Goal: Ask a question

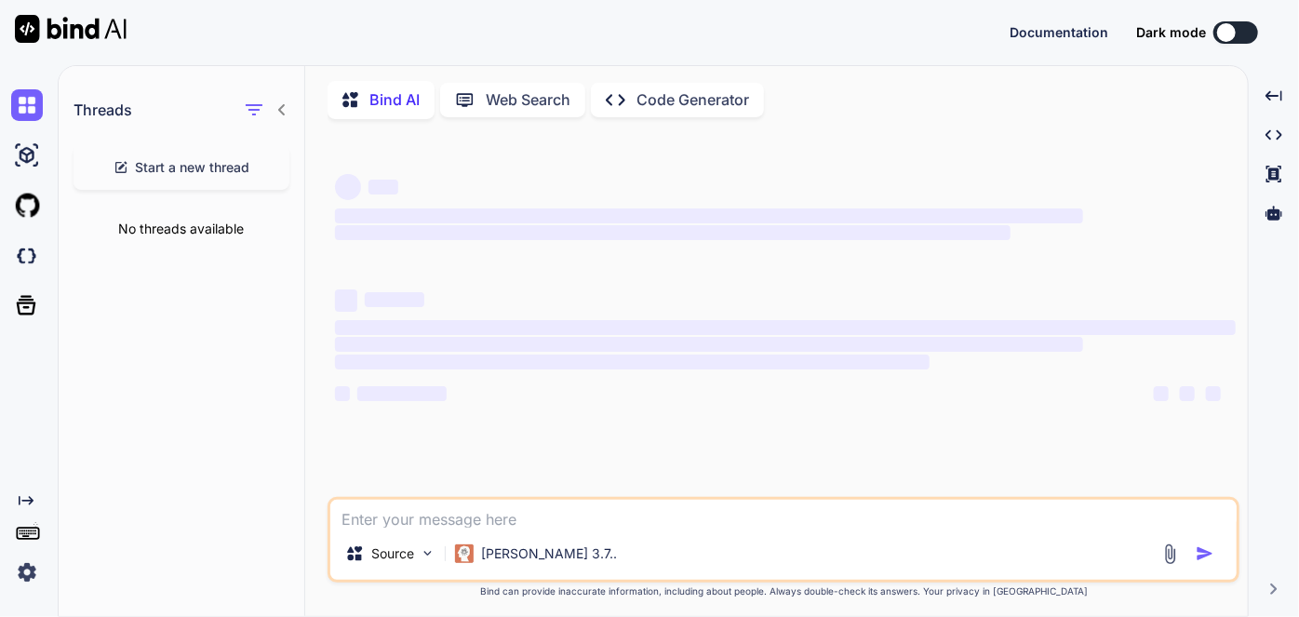
click at [191, 175] on span "Start a new thread" at bounding box center [193, 167] width 114 height 19
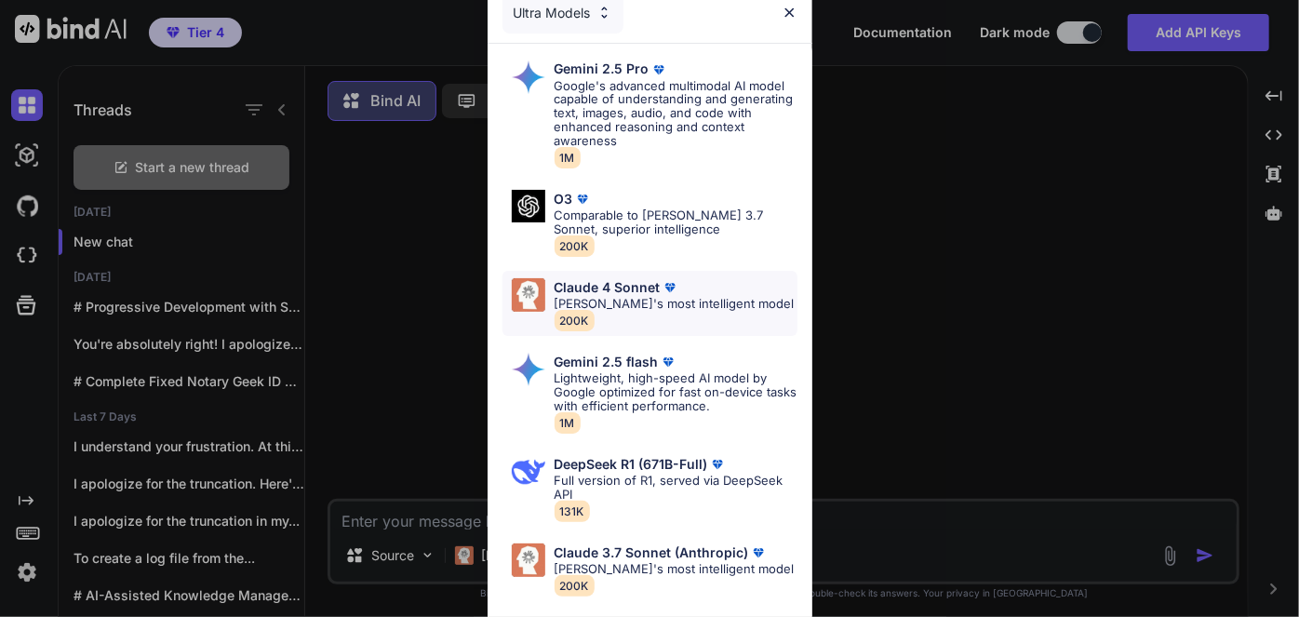
click at [618, 290] on p "Claude 4 Sonnet" at bounding box center [608, 287] width 106 height 15
type textarea "x"
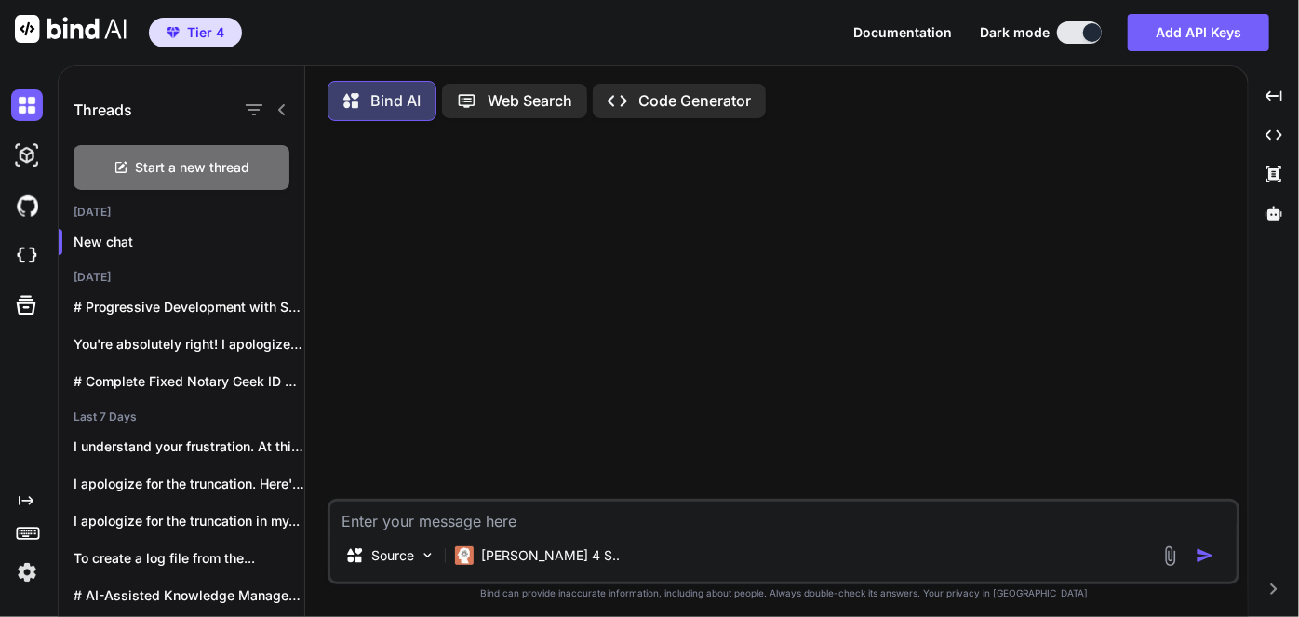
click at [570, 509] on textarea at bounding box center [783, 516] width 907 height 28
type textarea "l"
type textarea "x"
type textarea "lP"
type textarea "x"
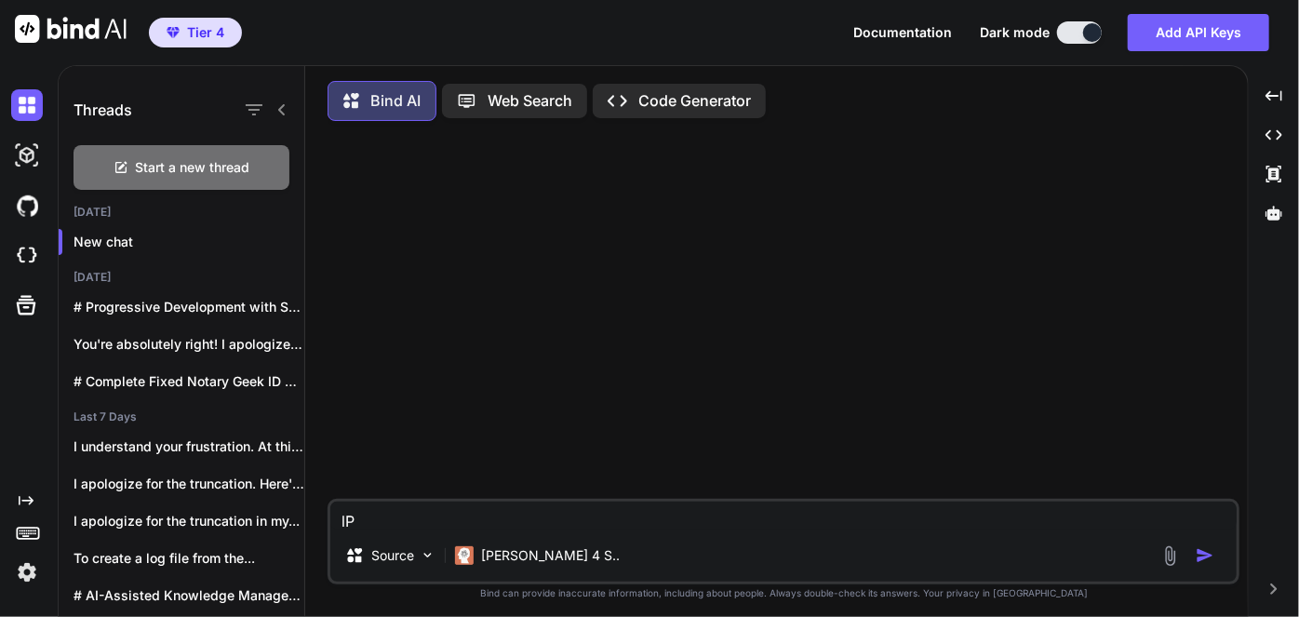
type textarea "l"
type textarea "x"
type textarea "P"
type textarea "x"
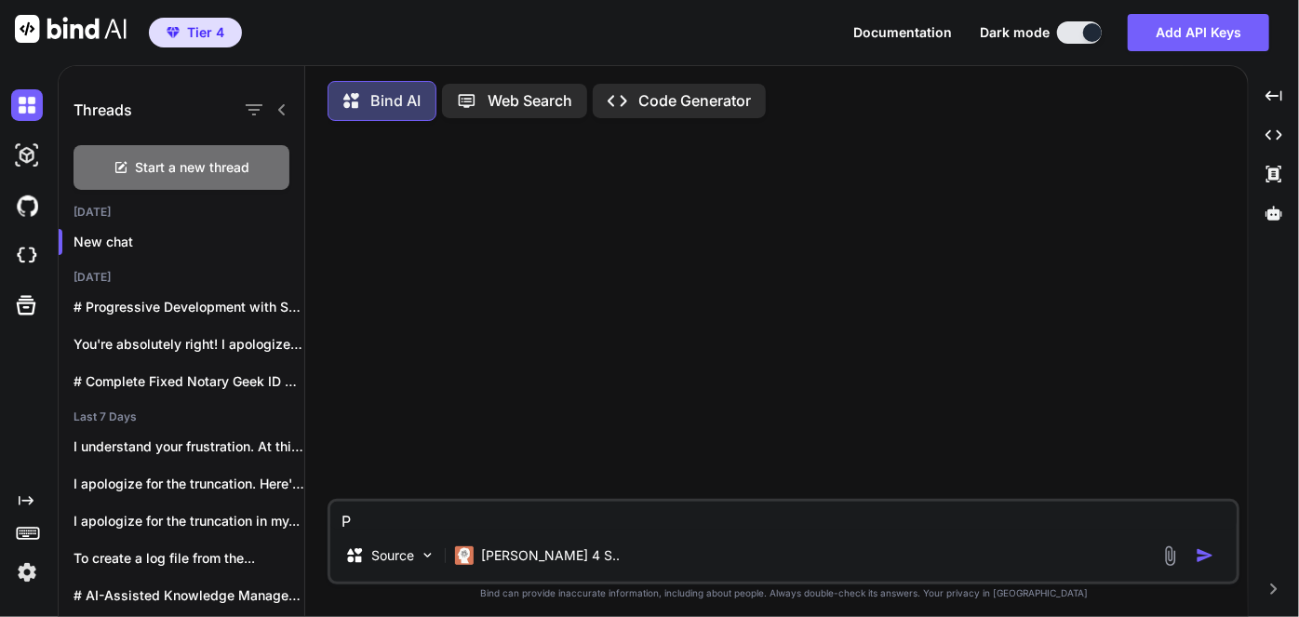
type textarea "Pl"
type textarea "x"
type textarea "Ple"
type textarea "x"
type textarea "Plea"
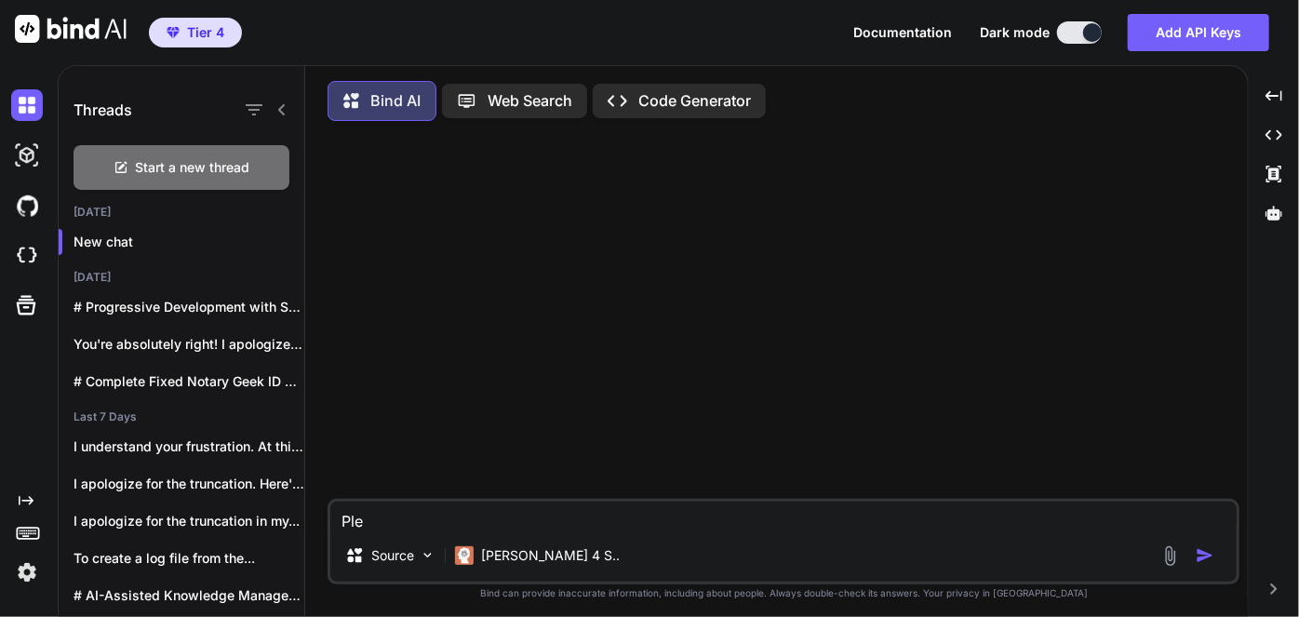
type textarea "x"
type textarea "Pleas"
type textarea "x"
type textarea "Please"
type textarea "x"
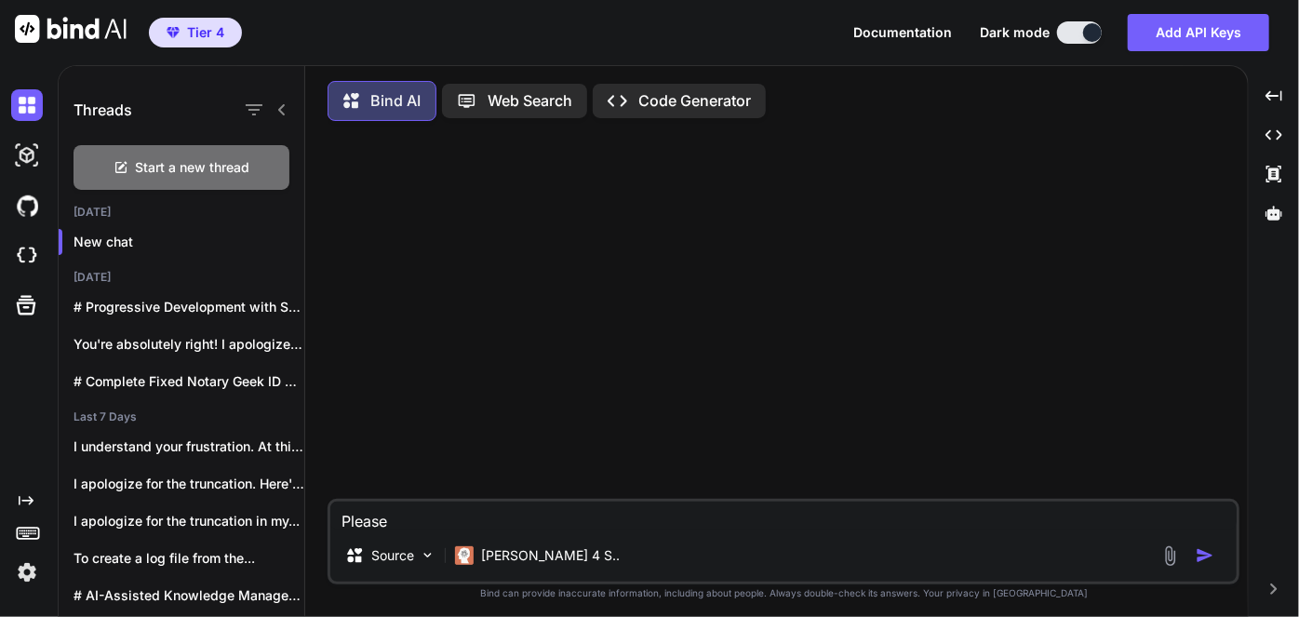
type textarea "Please"
type textarea "x"
type textarea "Please r"
type textarea "x"
type textarea "Please"
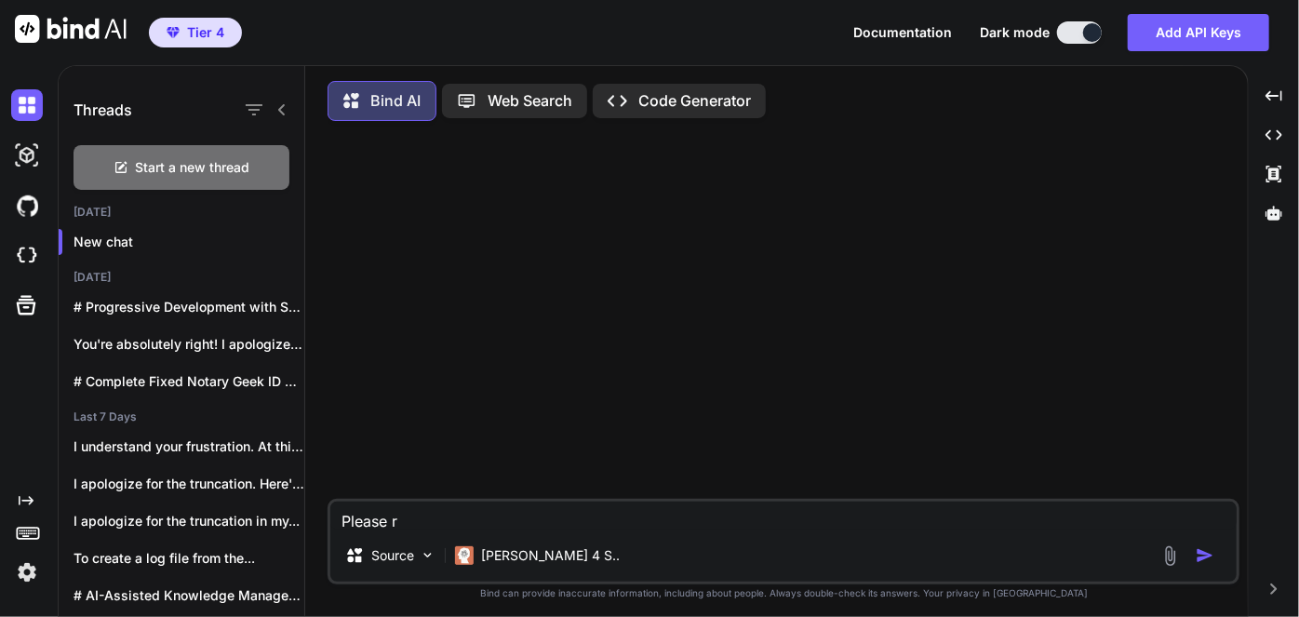
type textarea "x"
type textarea "Please w"
type textarea "x"
type textarea "Please wo"
type textarea "x"
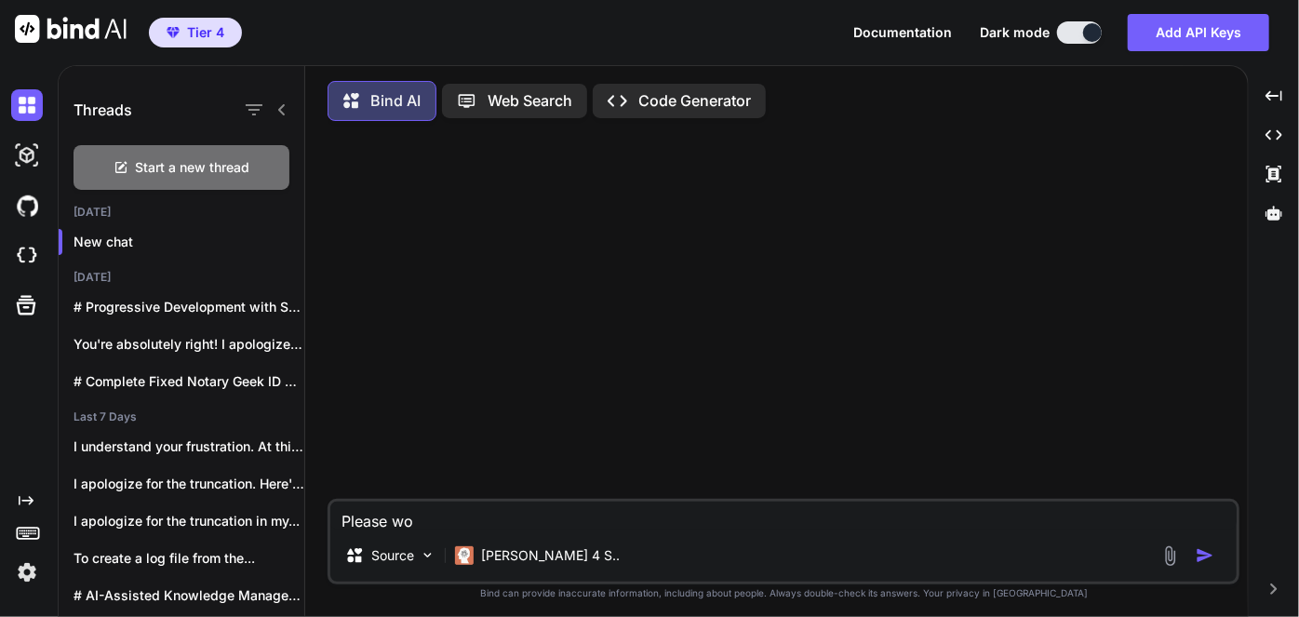
type textarea "Please w"
type textarea "x"
type textarea "Please wr"
type textarea "x"
type textarea "Please wri"
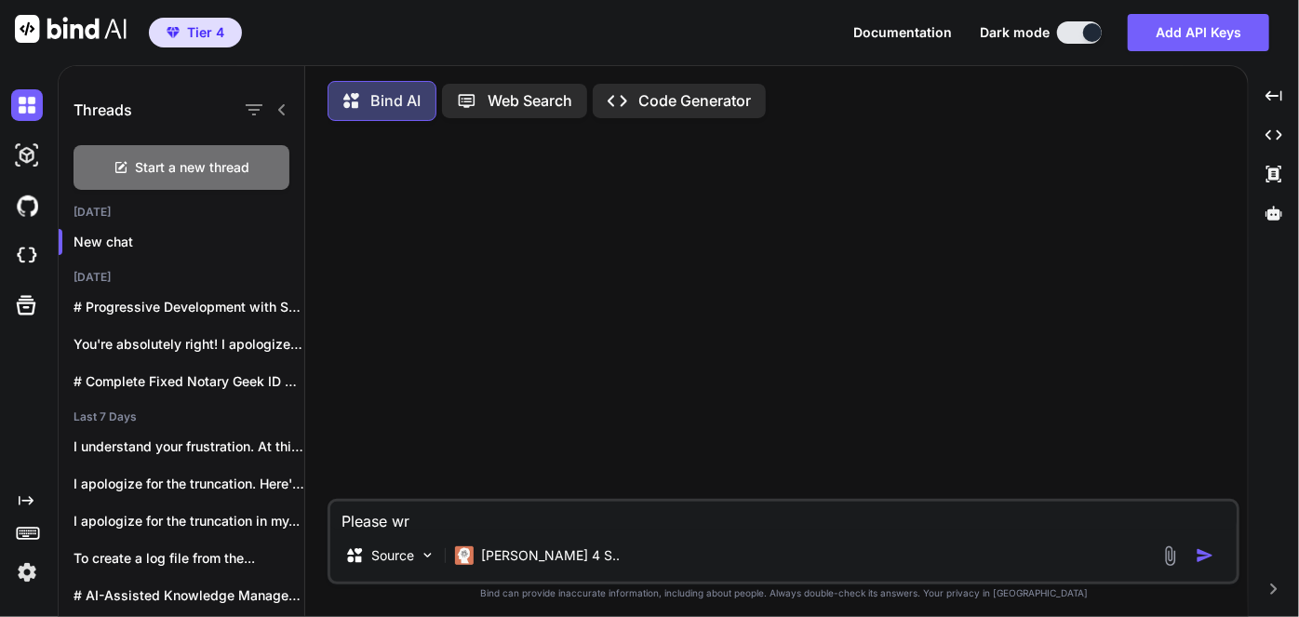
type textarea "x"
type textarea "Please writ"
type textarea "x"
type textarea "Please write"
type textarea "x"
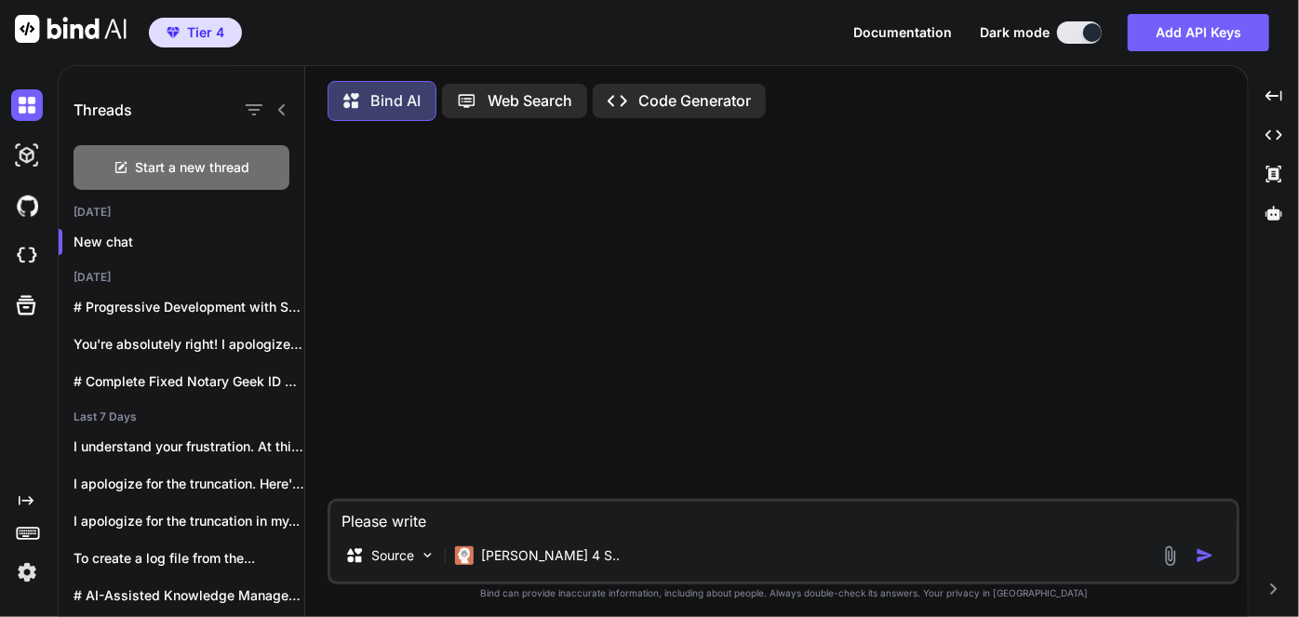
type textarea "Please write"
type textarea "x"
type textarea "Please write a"
type textarea "x"
type textarea "Please write a"
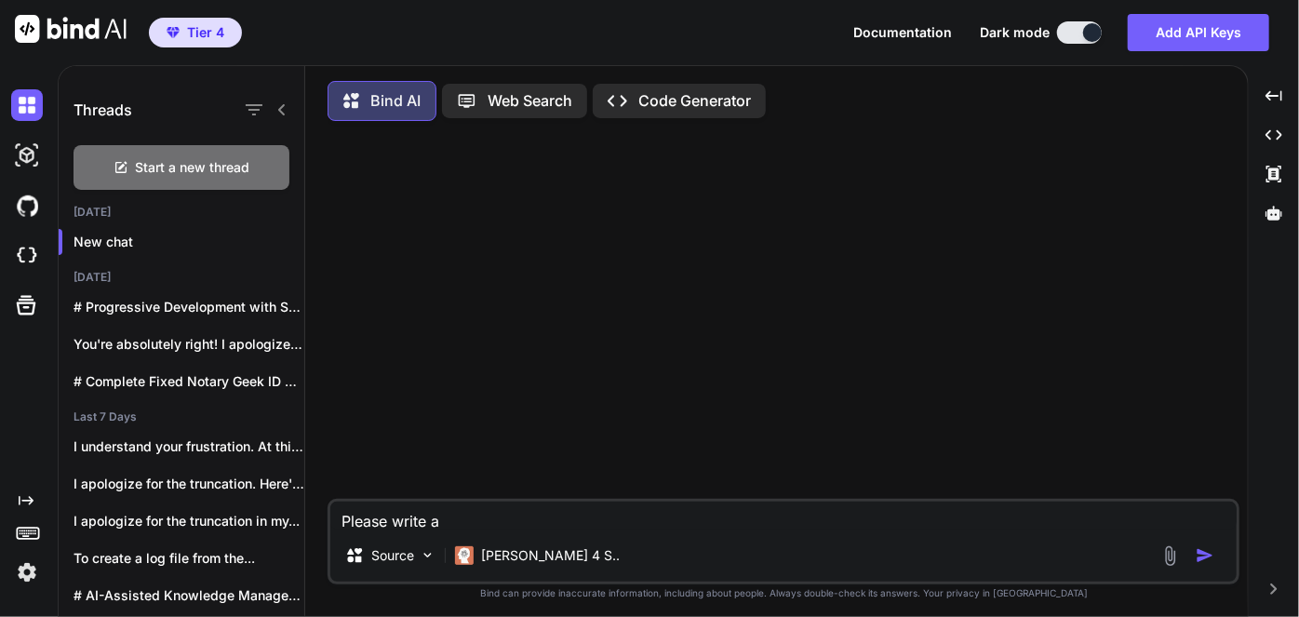
type textarea "x"
type textarea "Please write a d"
type textarea "x"
type textarea "Please write a de"
type textarea "x"
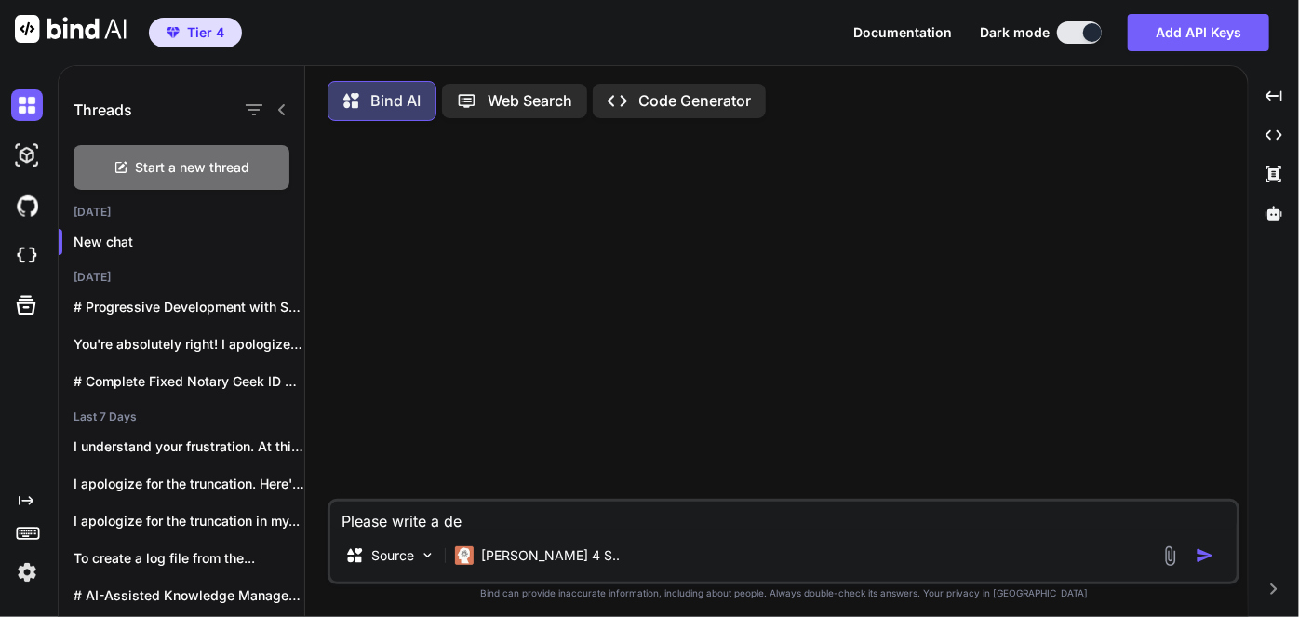
type textarea "Please write a dev"
type textarea "x"
type textarea "Please write a devi"
type textarea "x"
type textarea "Please write a devic"
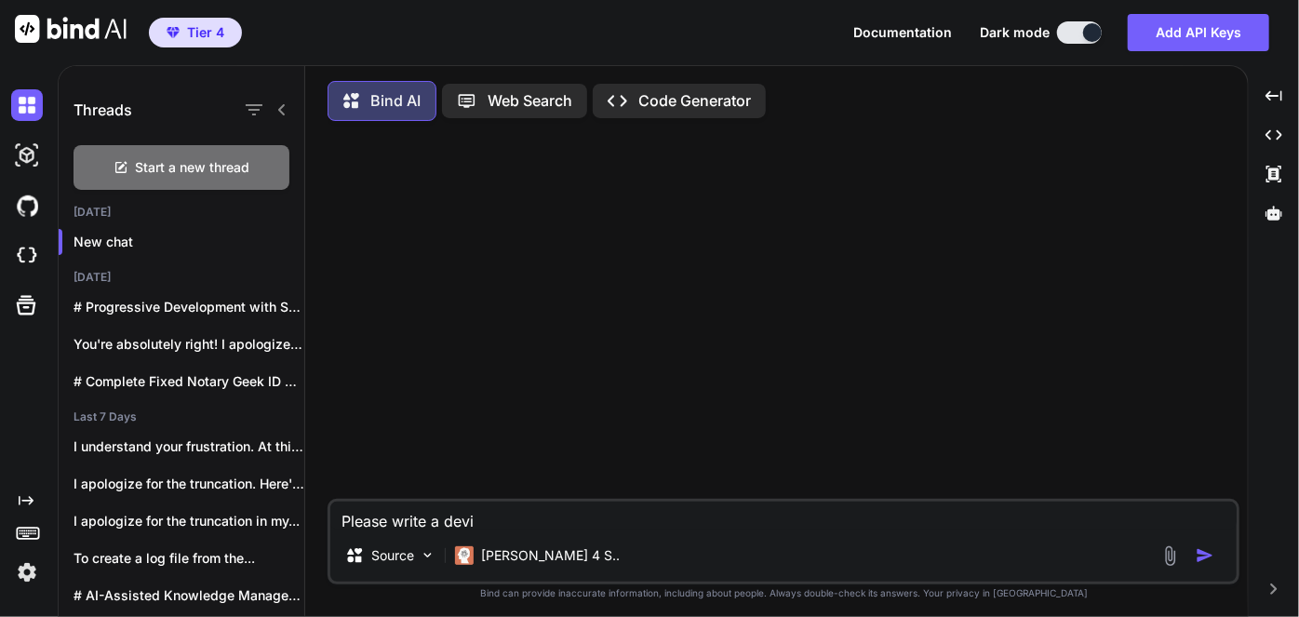
type textarea "x"
type textarea "Please write a device"
type textarea "x"
type textarea "Please write a device"
type textarea "x"
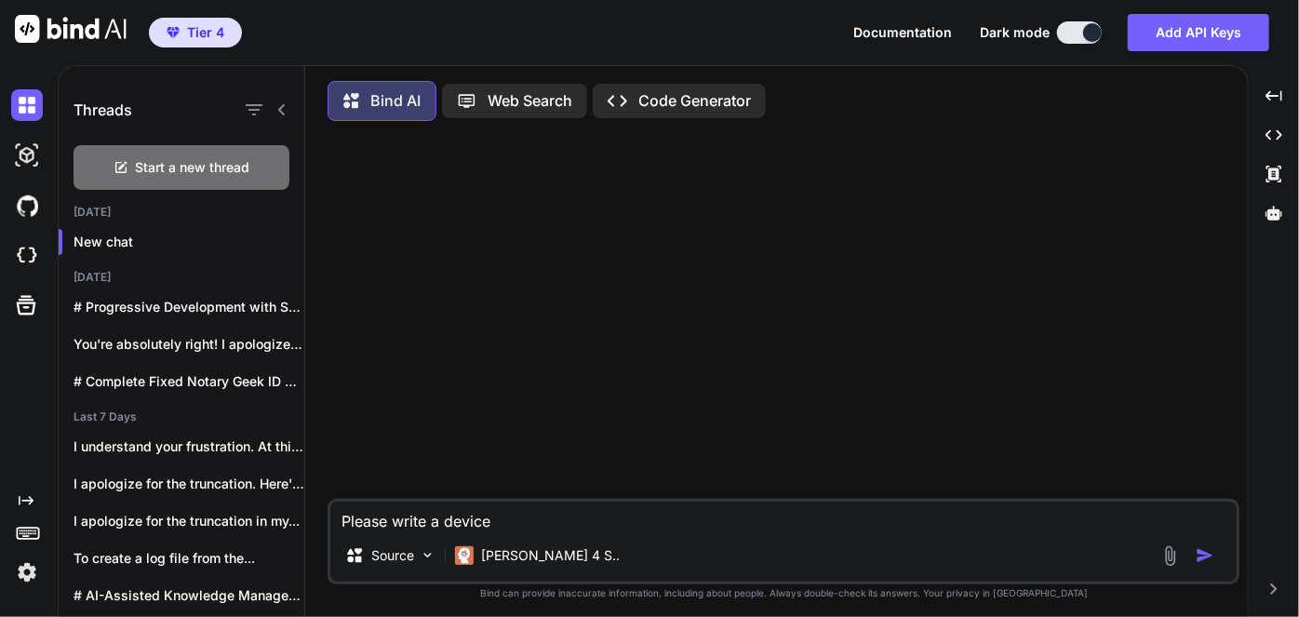
type textarea "Please write a device d"
type textarea "x"
type textarea "Please write a device dr"
type textarea "x"
type textarea "Please write a device dri"
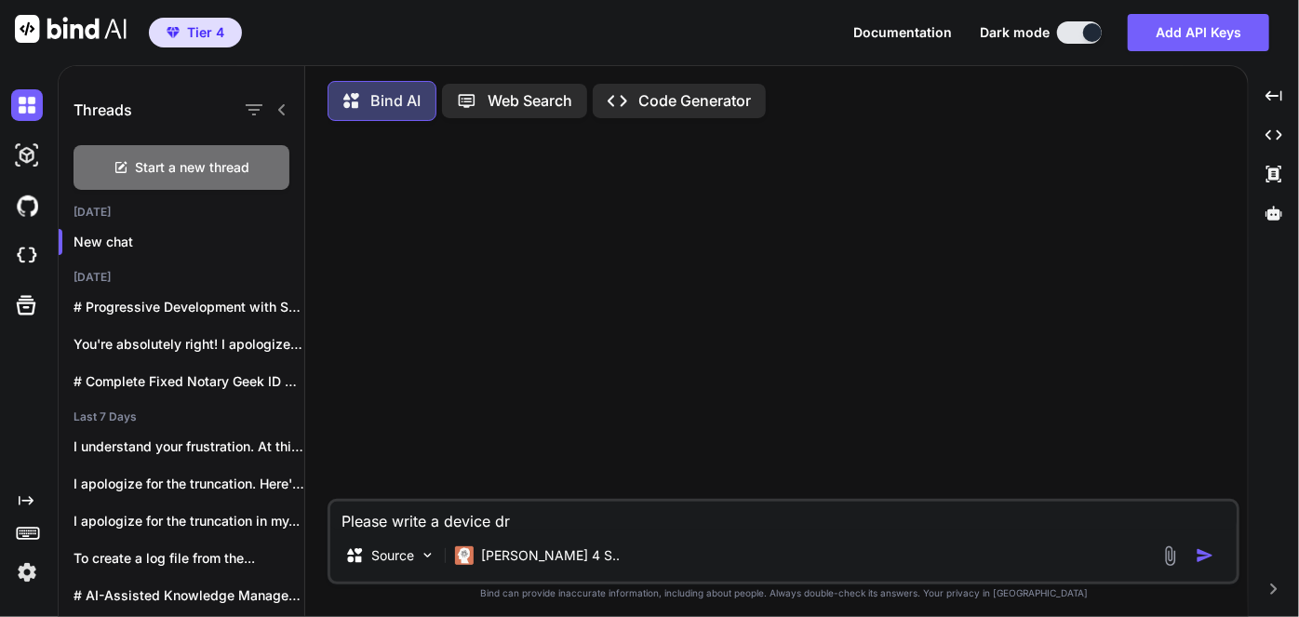
type textarea "x"
type textarea "Please write a device driv"
type textarea "x"
type textarea "Please write a device drive"
type textarea "x"
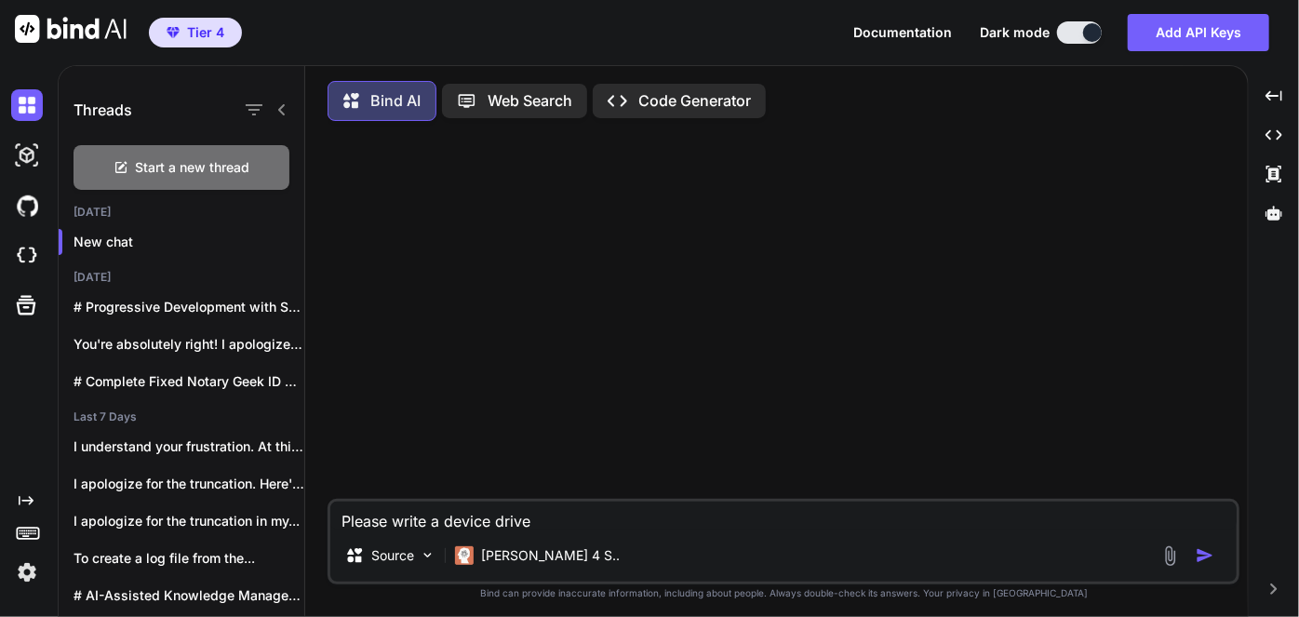
type textarea "Please write a device driver"
type textarea "x"
type textarea "Please write a device driver"
type textarea "x"
type textarea "Please write a device driver f"
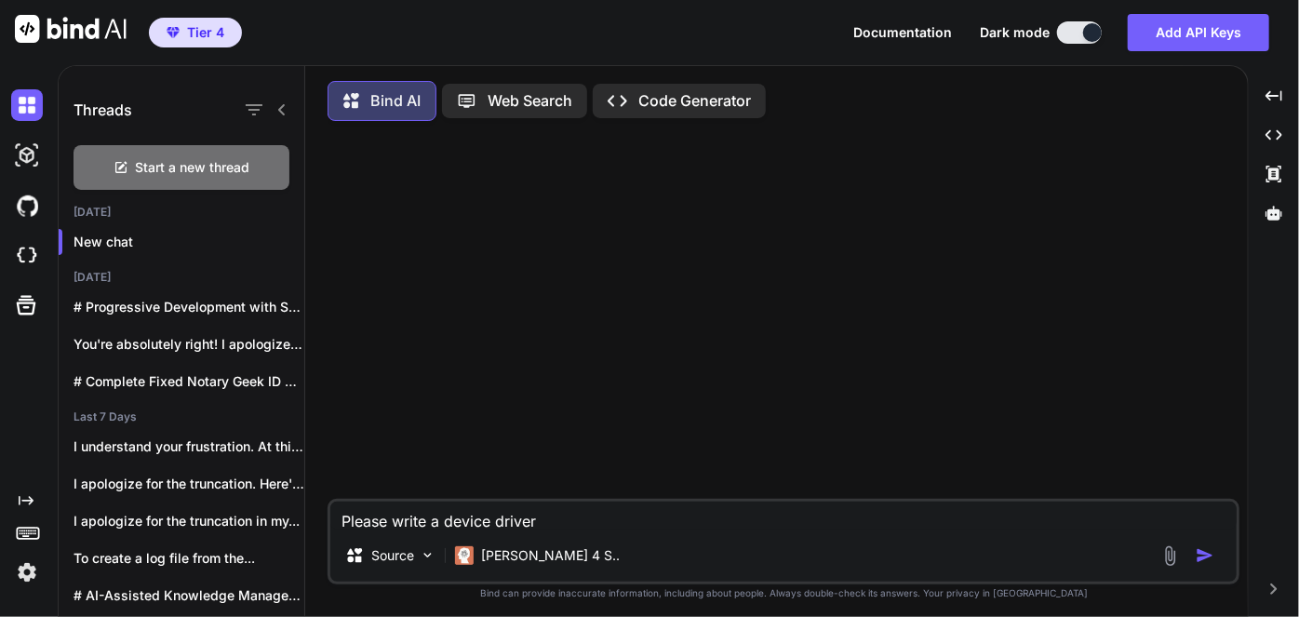
type textarea "x"
type textarea "Please write a device driver fo"
type textarea "x"
type textarea "Please write a device driver for"
type textarea "x"
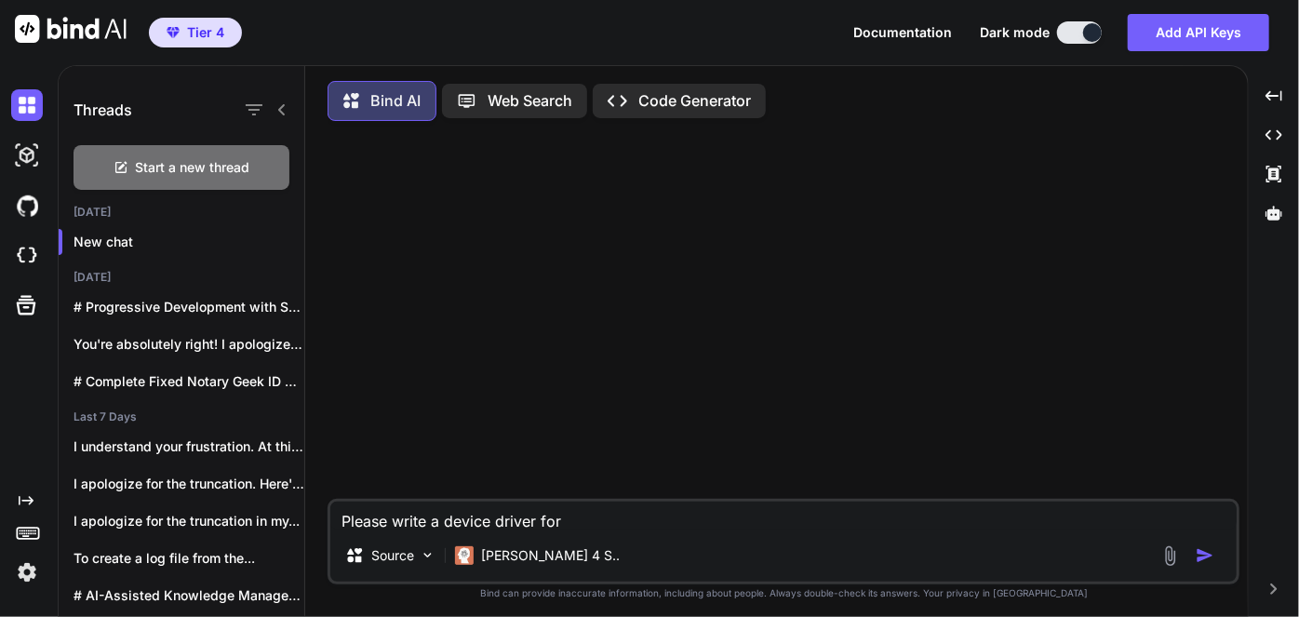
type textarea "Please write a device driver for"
type textarea "x"
type textarea "Please write a device driver for W"
type textarea "x"
type textarea "Please write a device driver for [PERSON_NAME]"
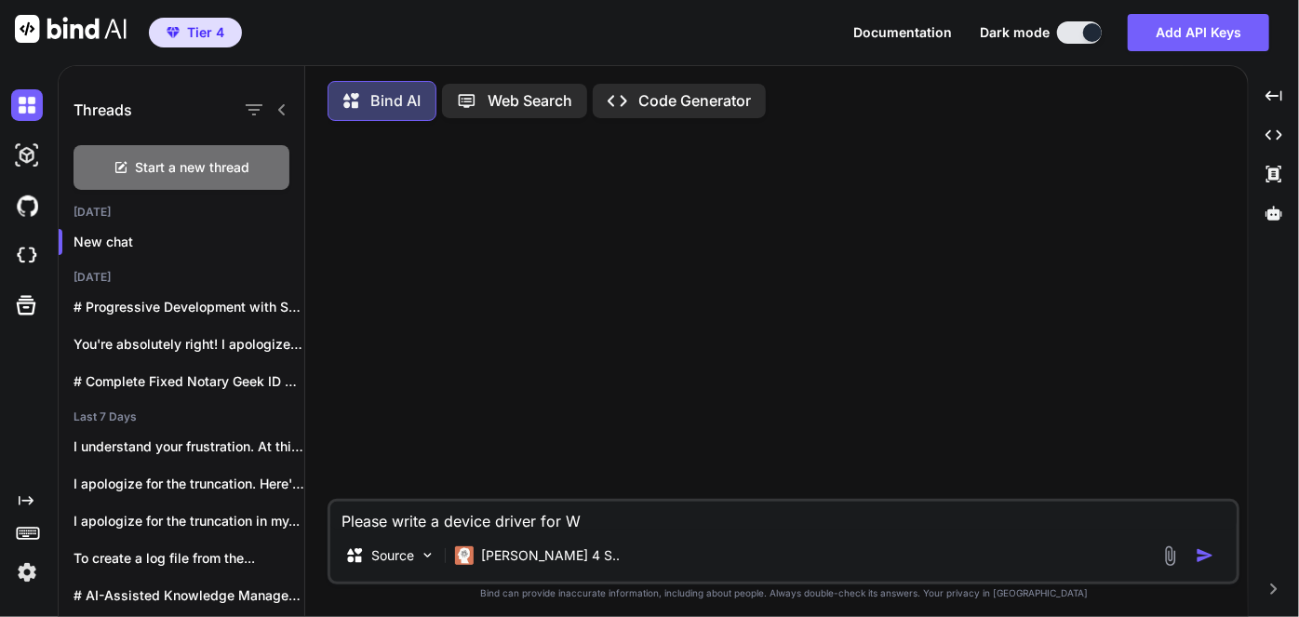
type textarea "x"
type textarea "Please write a device driver for Win"
type textarea "x"
type textarea "Please write a device driver for Wind"
type textarea "x"
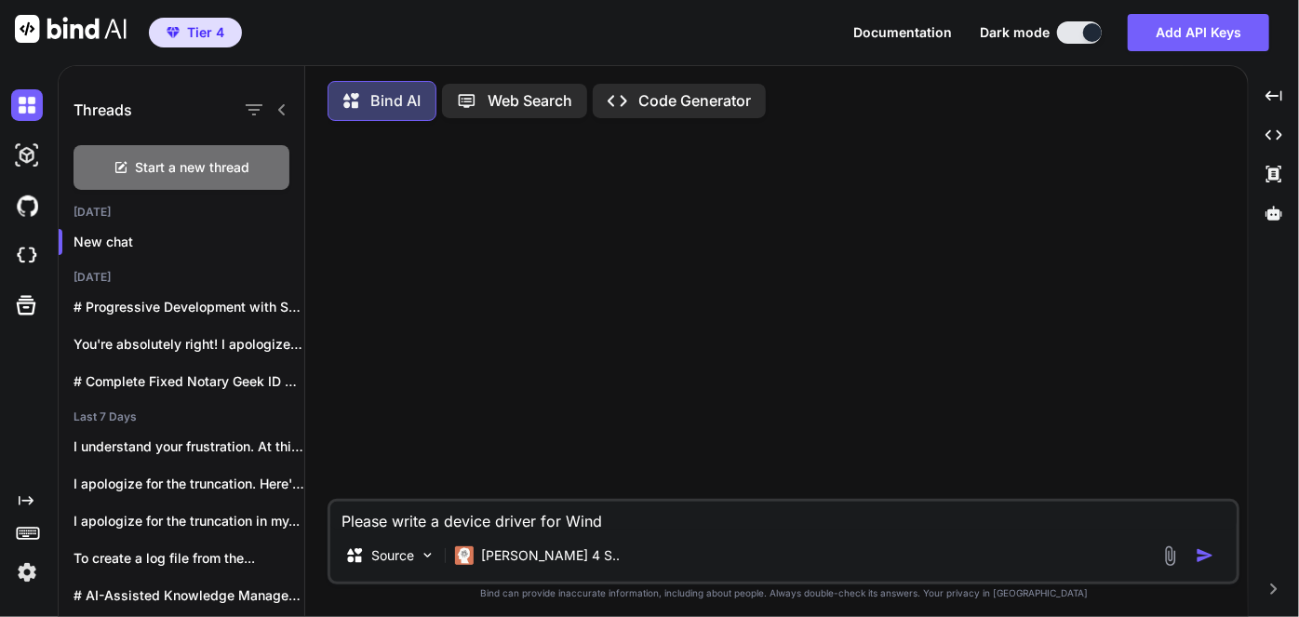
type textarea "Please write a device driver for Windo"
type textarea "x"
type textarea "Please write a device driver for Window"
type textarea "x"
type textarea "Please write a device driver for Windows"
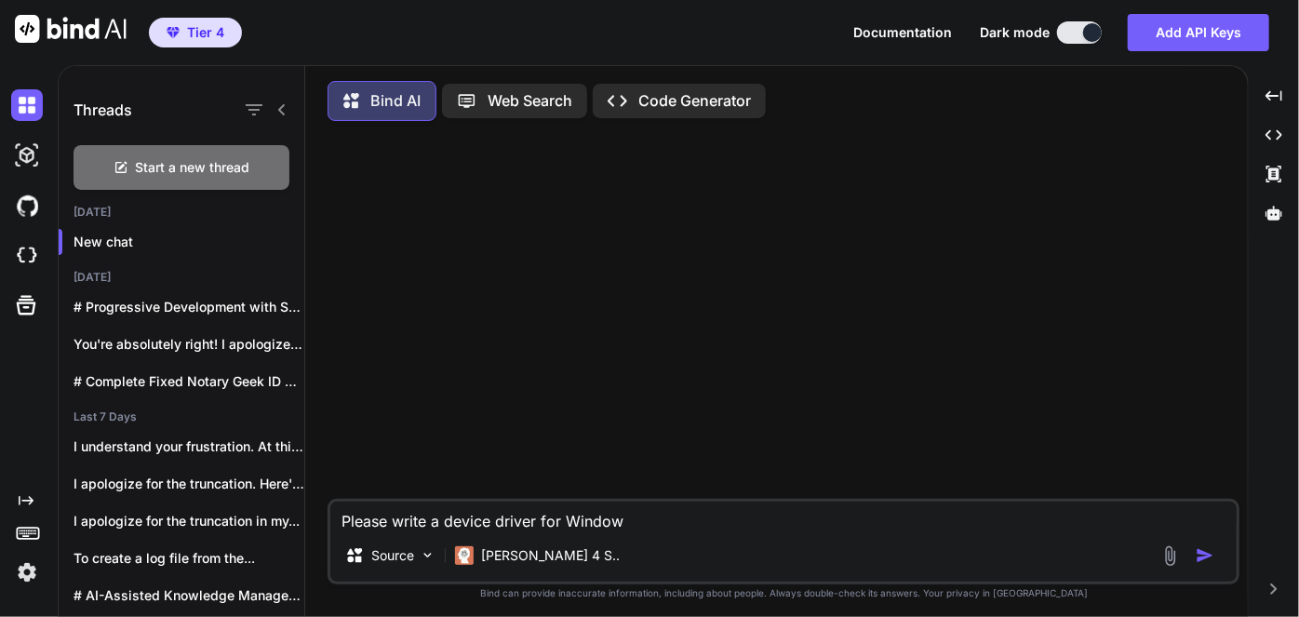
type textarea "x"
type textarea "Please write a device driver for Windows"
type textarea "x"
type textarea "Please write a device driver for Windows t"
type textarea "x"
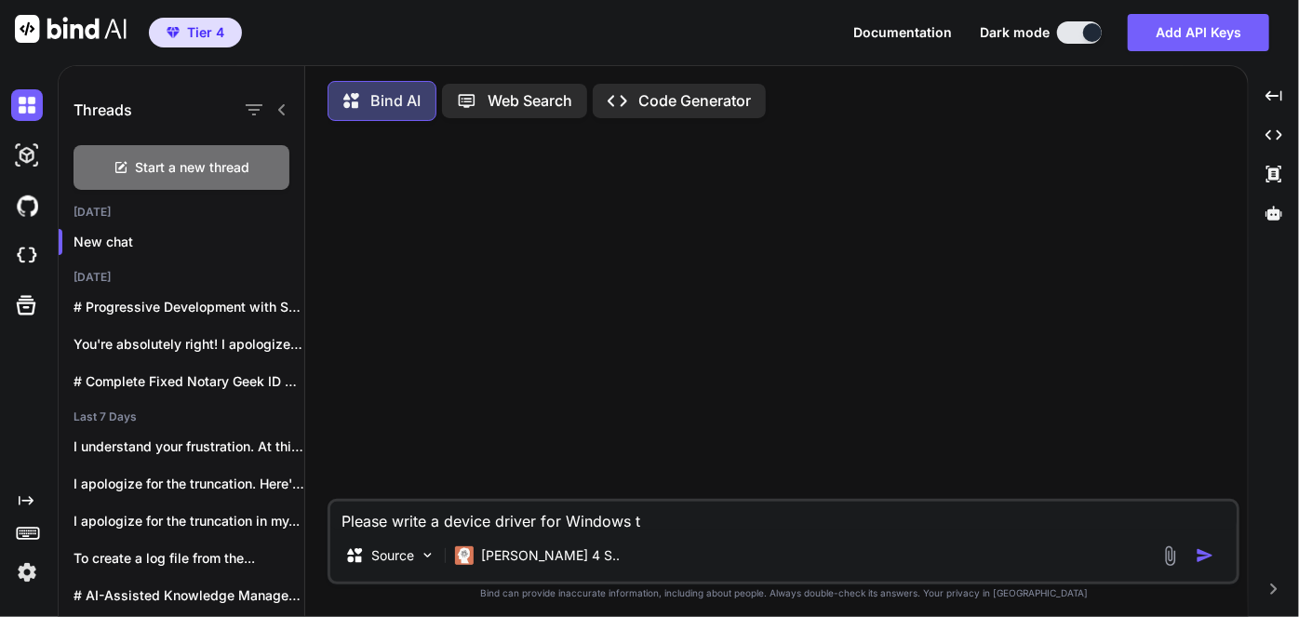
type textarea "Please write a device driver for Windows th"
type textarea "x"
type textarea "Please write a device driver for Windows tha"
type textarea "x"
type textarea "Please write a device driver for Windows that"
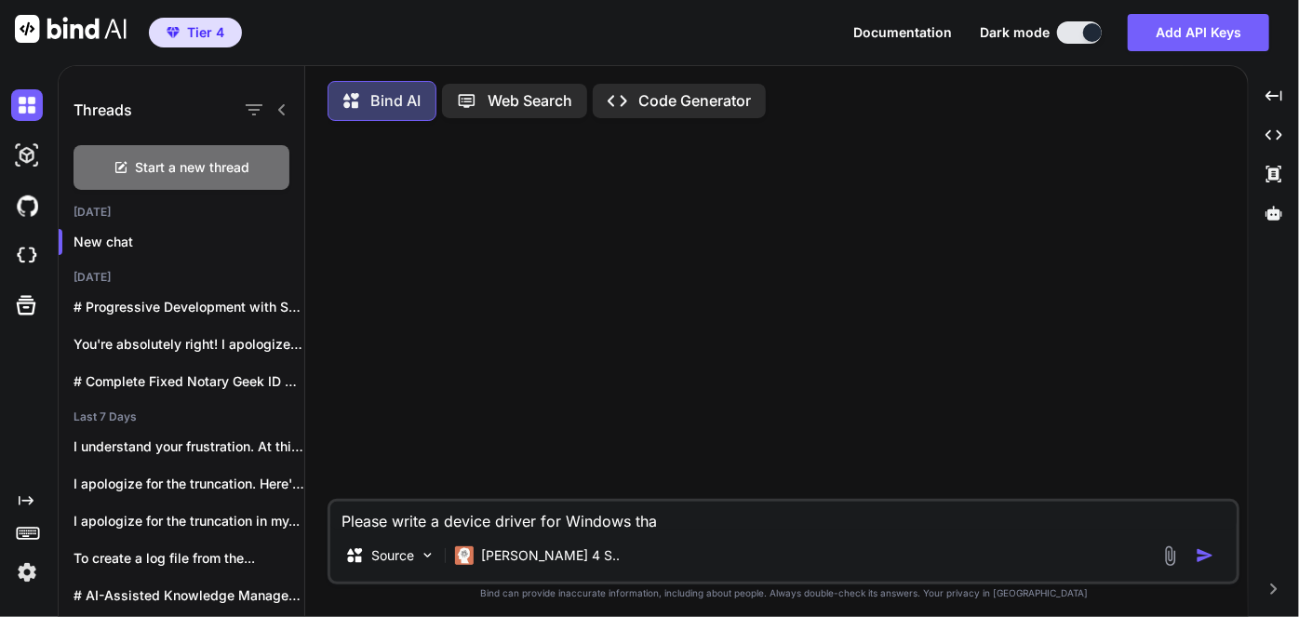
type textarea "x"
type textarea "Please write a device driver for Windows that"
type textarea "x"
type textarea "Please write a device driver for Windows that r"
type textarea "x"
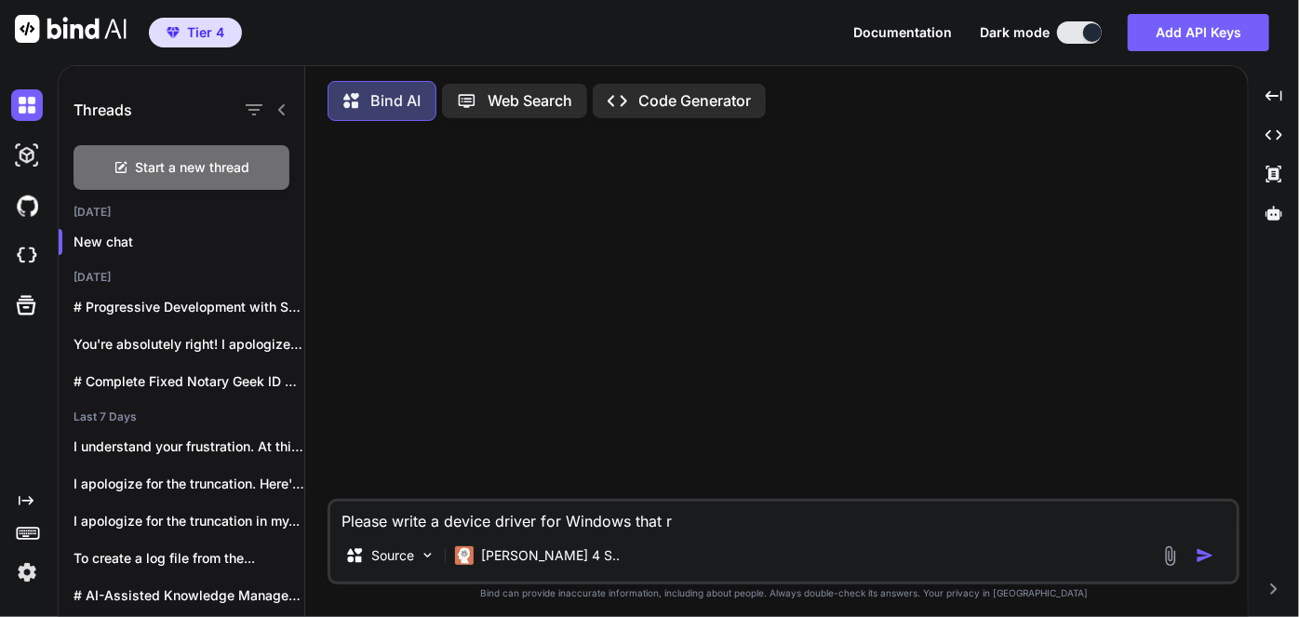
type textarea "Please write a device driver for Windows that re"
type textarea "x"
type textarea "Please write a device driver for Windows that rec"
type textarea "x"
type textarea "Please write a device driver for Windows that reco"
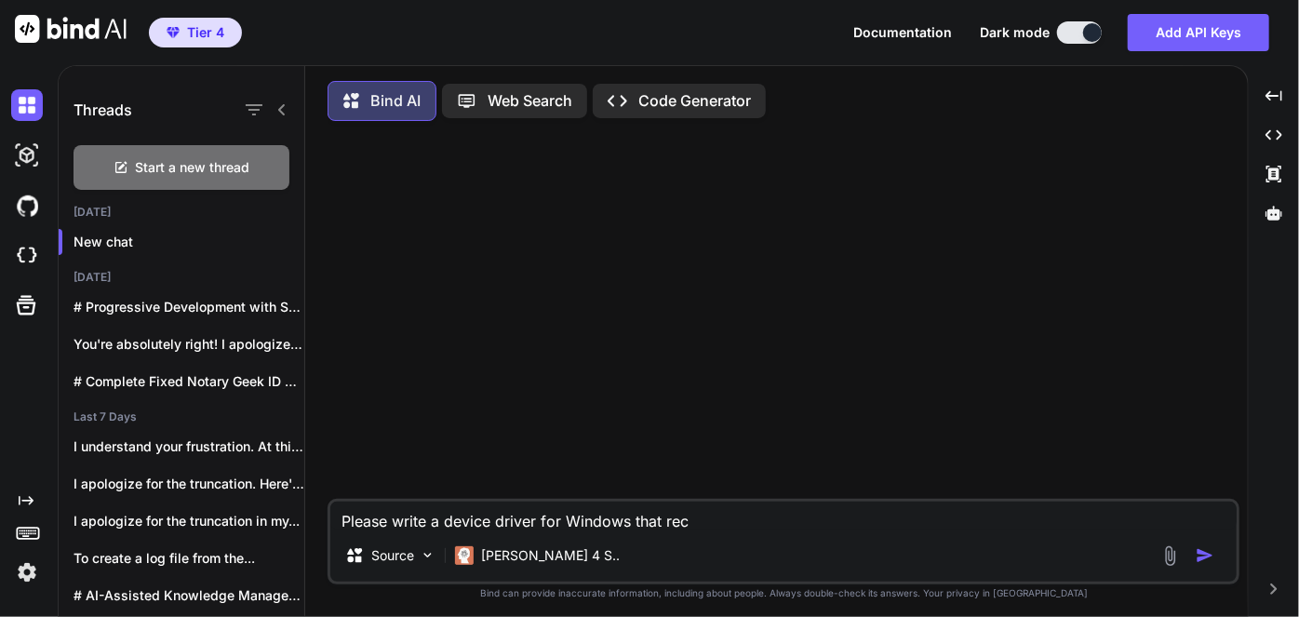
type textarea "x"
type textarea "Please write a device driver for Windows that recor"
type textarea "x"
type textarea "Please write a device driver for Windows that record"
type textarea "x"
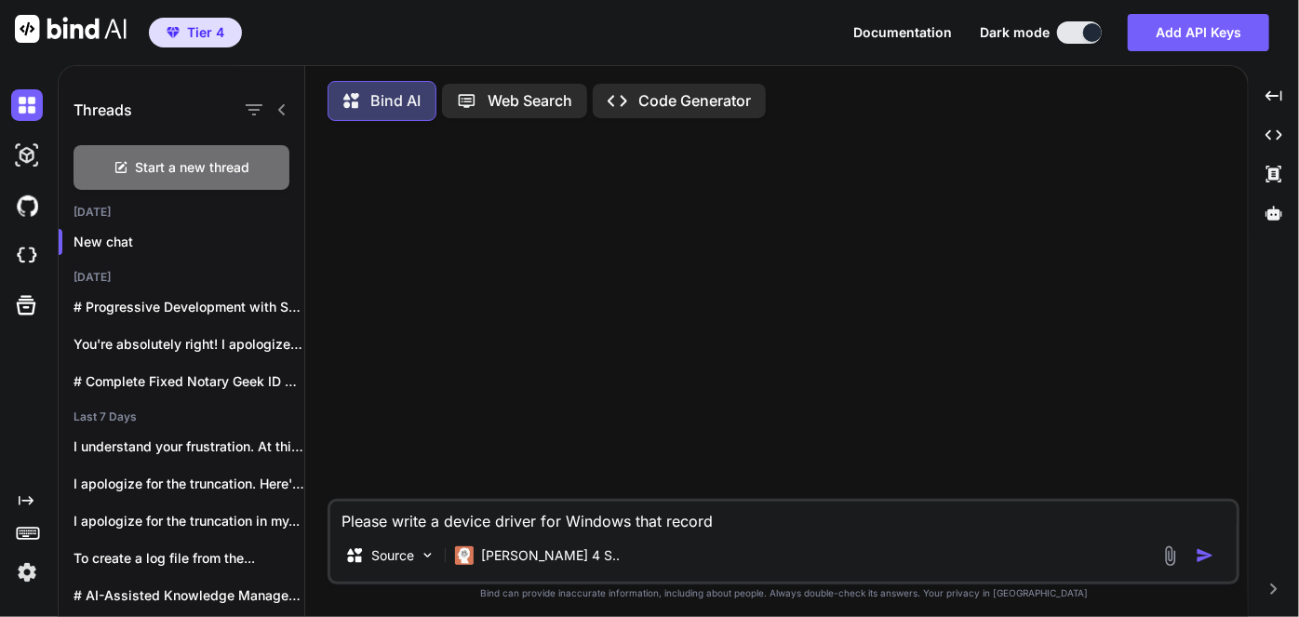
type textarea "Please write a device driver for Windows that records"
type textarea "x"
type textarea "Please write a device driver for Windows that records"
type textarea "x"
type textarea "Please write a device driver for Windows that records t"
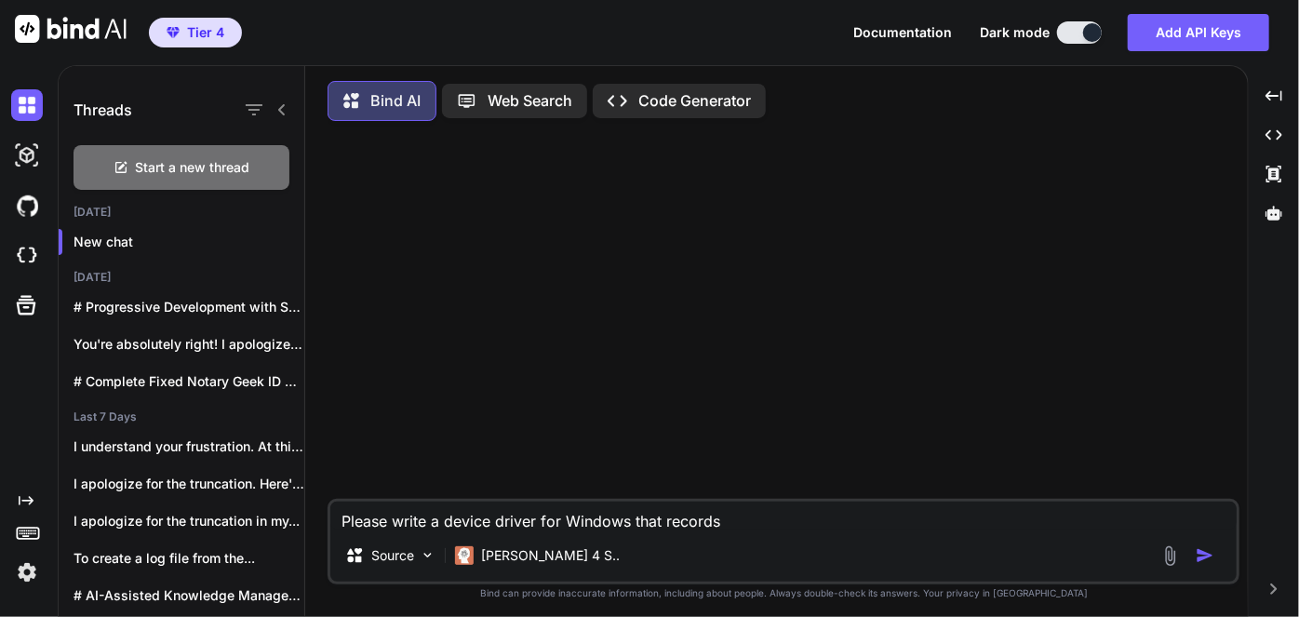
type textarea "x"
type textarea "Please write a device driver for Windows that records th"
type textarea "x"
type textarea "Please write a device driver for Windows that records the"
type textarea "x"
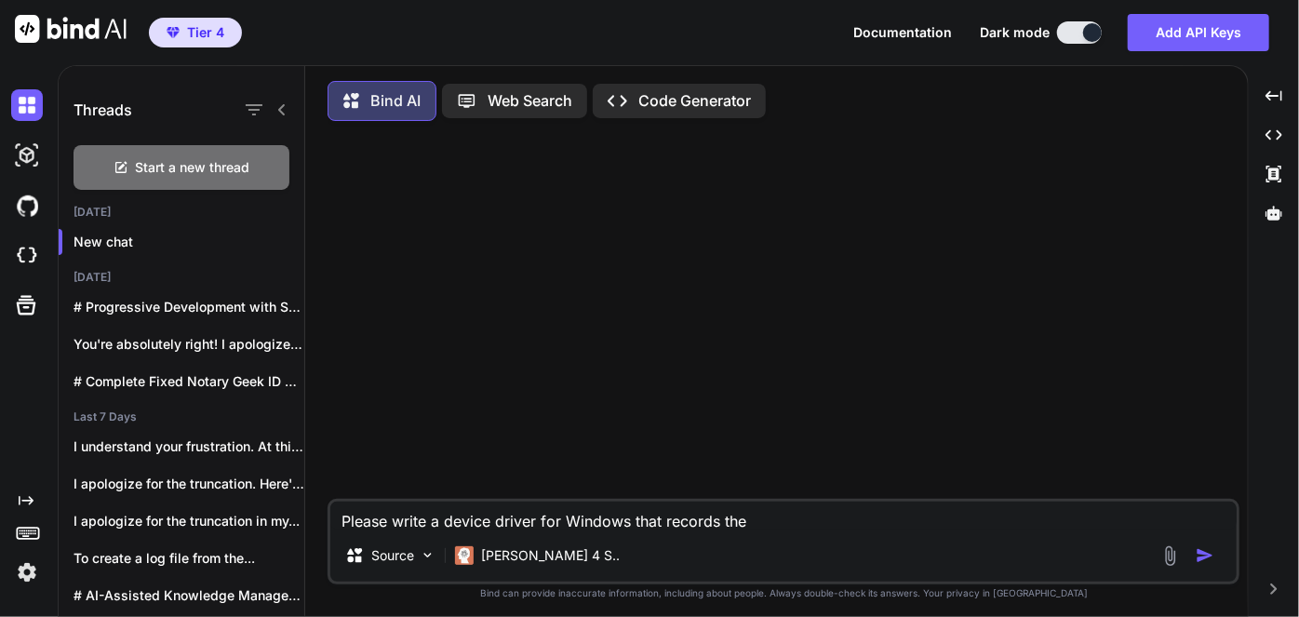
type textarea "Please write a device driver for Windows that records the"
type textarea "x"
type textarea "Please write a device driver for Windows that records the s"
type textarea "x"
type textarea "Please write a device driver for Windows that records the sy"
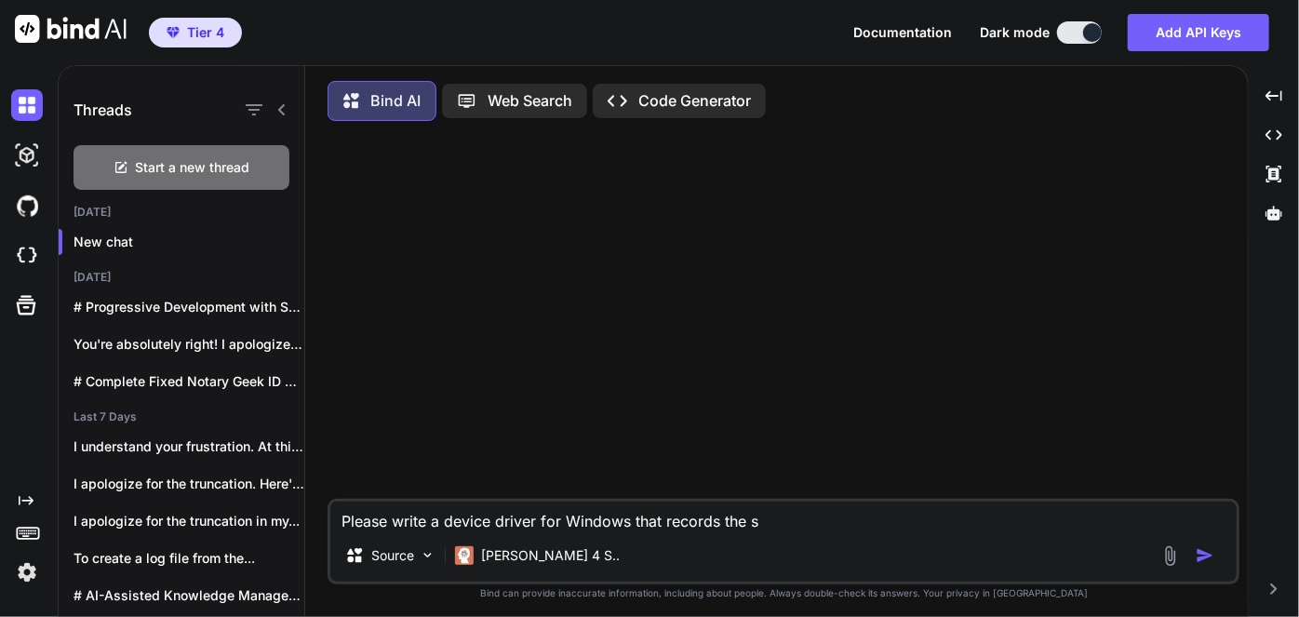
type textarea "x"
type textarea "Please write a device driver for Windows that records the sys"
type textarea "x"
type textarea "Please write a device driver for Windows that records the syst"
type textarea "x"
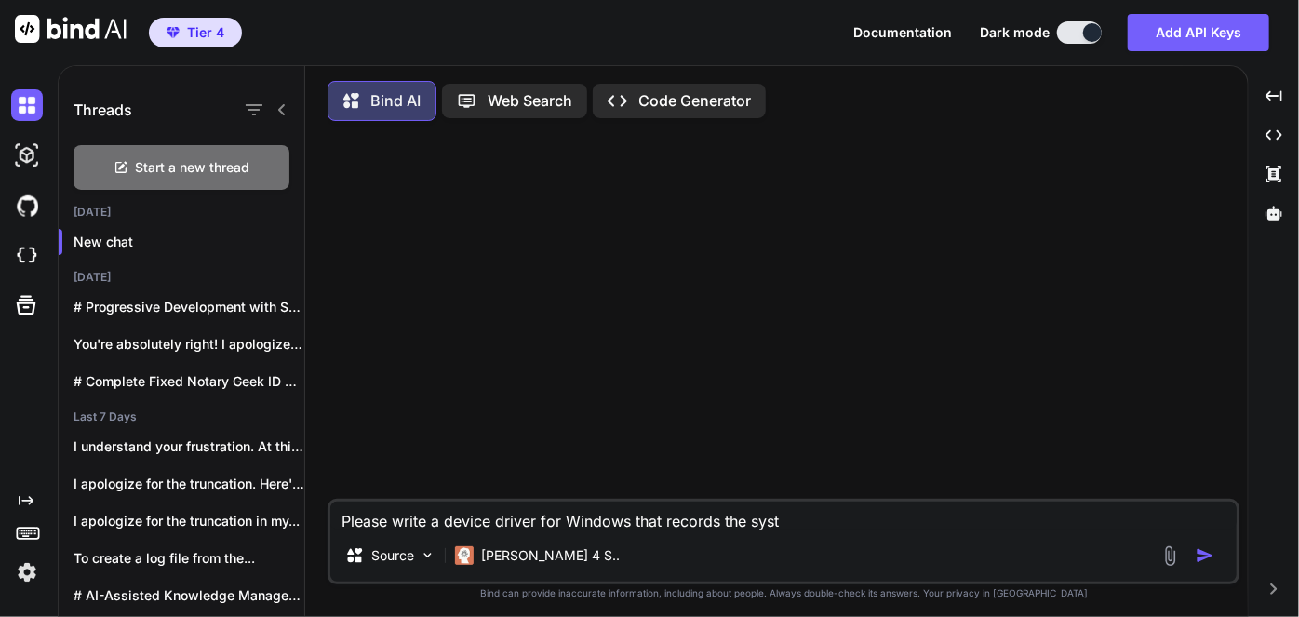
type textarea "Please write a device driver for Windows that records the syste"
type textarea "x"
type textarea "Please write a device driver for Windows that records the system"
type textarea "x"
type textarea "Please write a device driver for Windows that records the system"
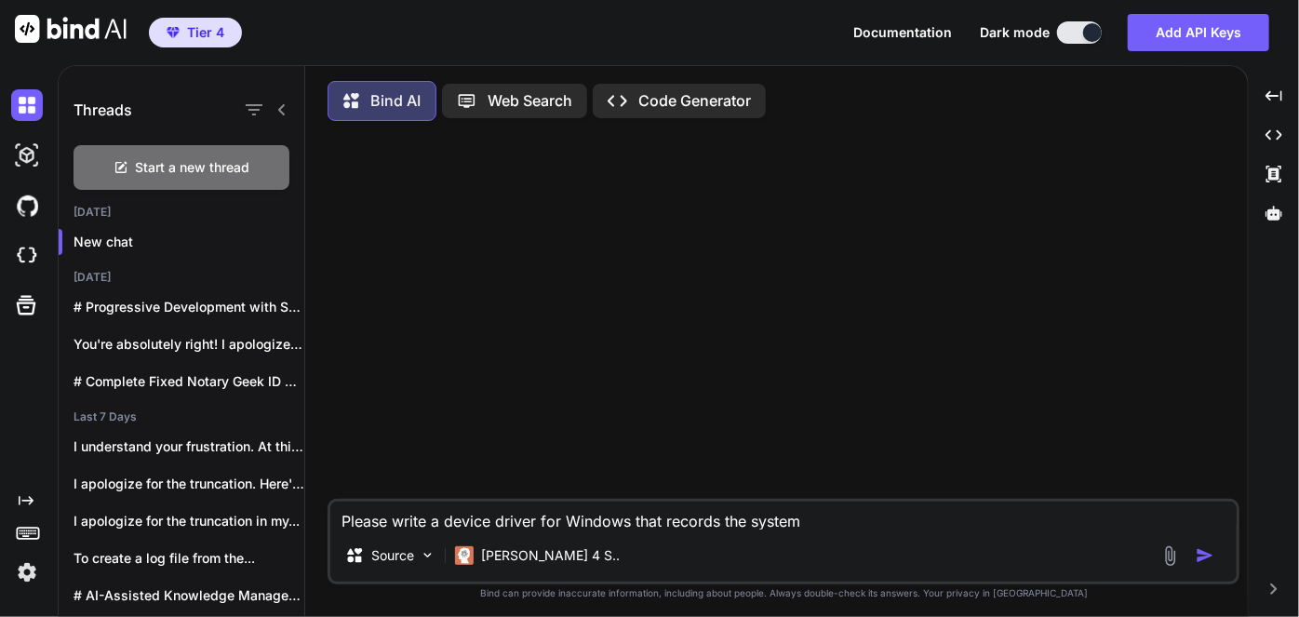
type textarea "x"
type textarea "Please write a device driver for Windows that records the system t"
type textarea "x"
type textarea "Please write a device driver for Windows that records the system ti"
type textarea "x"
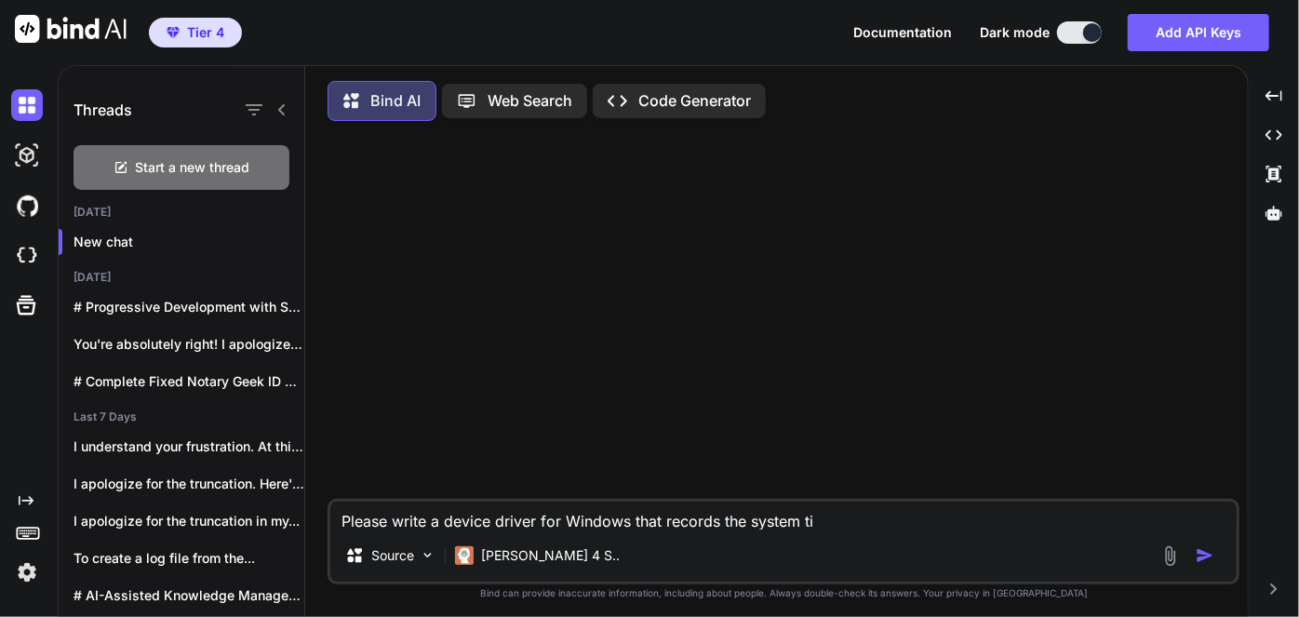
type textarea "Please write a device driver for Windows that records the system [PERSON_NAME]"
type textarea "x"
type textarea "Please write a device driver for Windows that records the system time"
type textarea "x"
type textarea "Please write a device driver for Windows that records the system time"
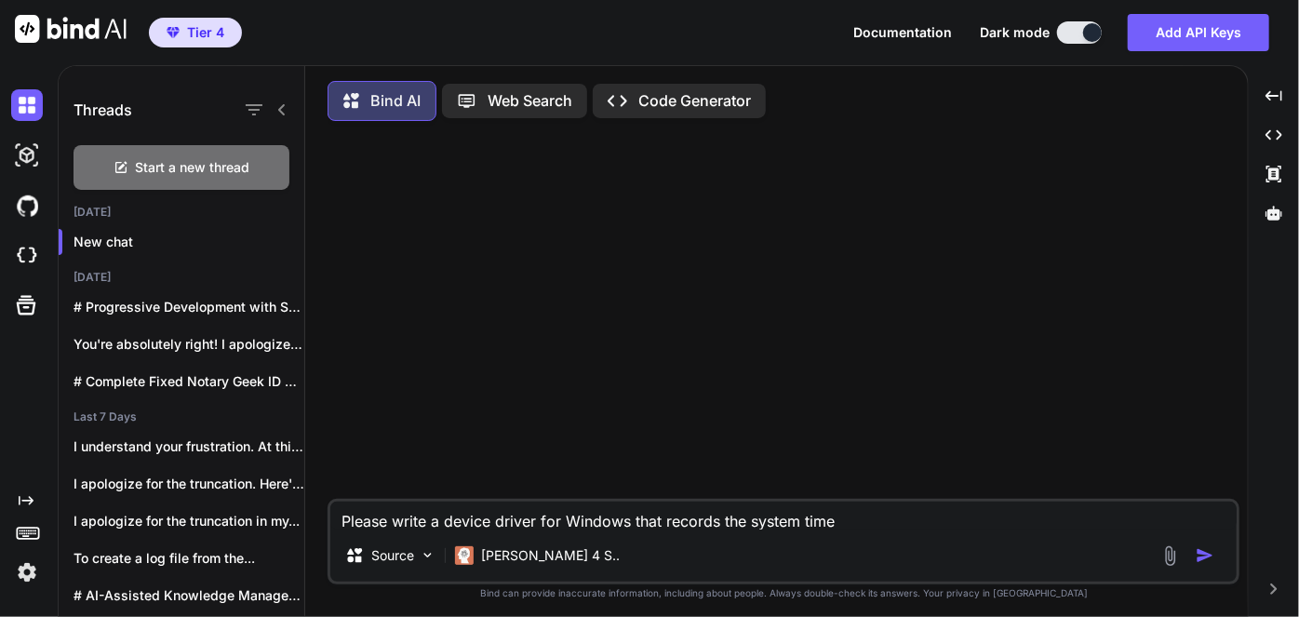
type textarea "x"
type textarea "Please write a device driver for Windows that records the system time a"
type textarea "x"
type textarea "Please write a device driver for Windows that records the system time at"
type textarea "x"
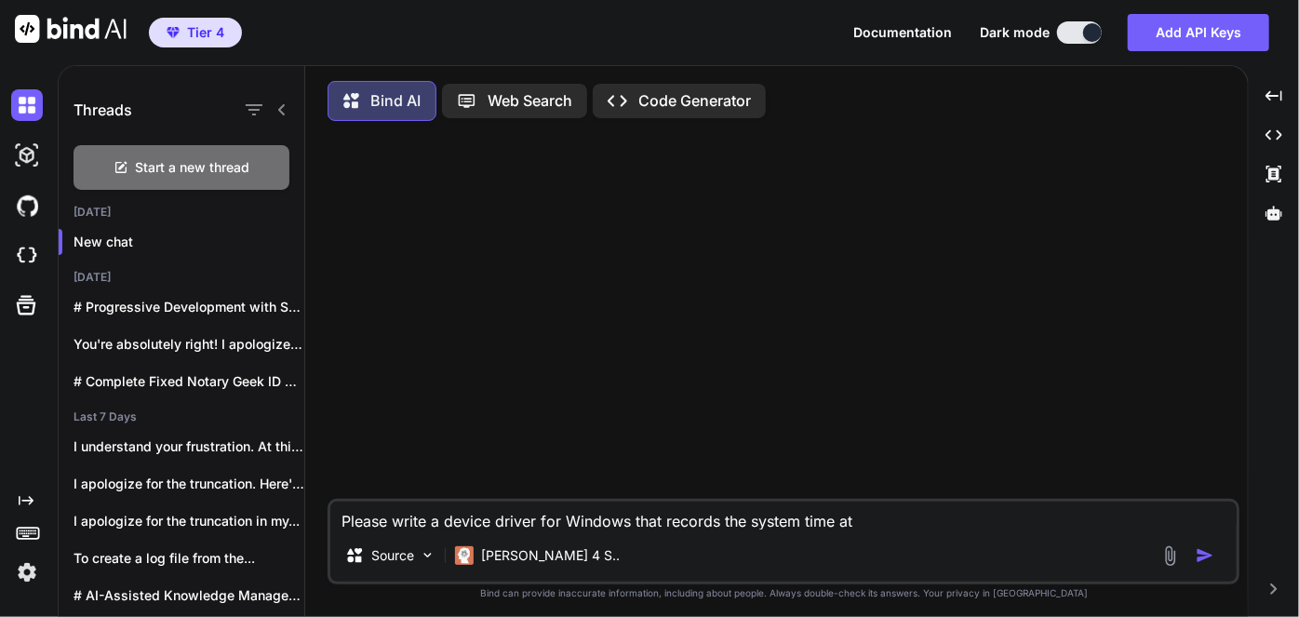
type textarea "Please write a device driver for Windows that records the system time at"
type textarea "x"
type textarea "Please write a device driver for Windows that records the system time at n"
type textarea "x"
type textarea "Please write a device driver for Windows that records the system time at no"
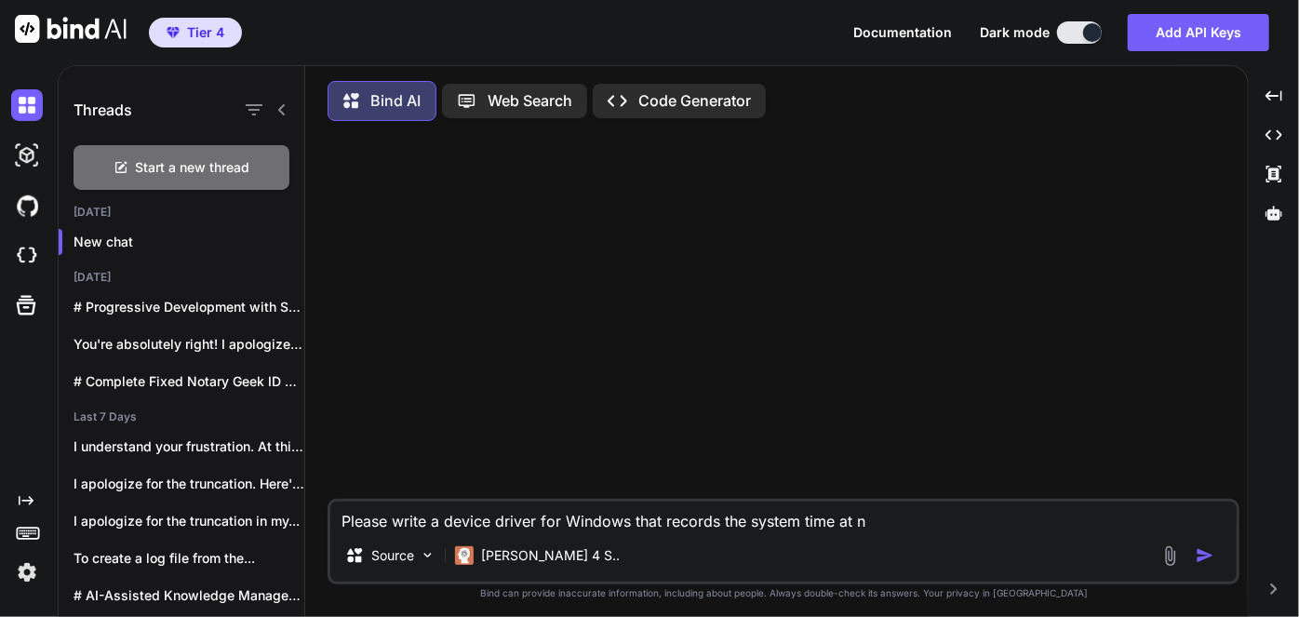
type textarea "x"
type textarea "Please write a device driver for Windows that records the system time at noo"
type textarea "x"
type textarea "Please write a device driver for Windows that records the system time at noon"
type textarea "x"
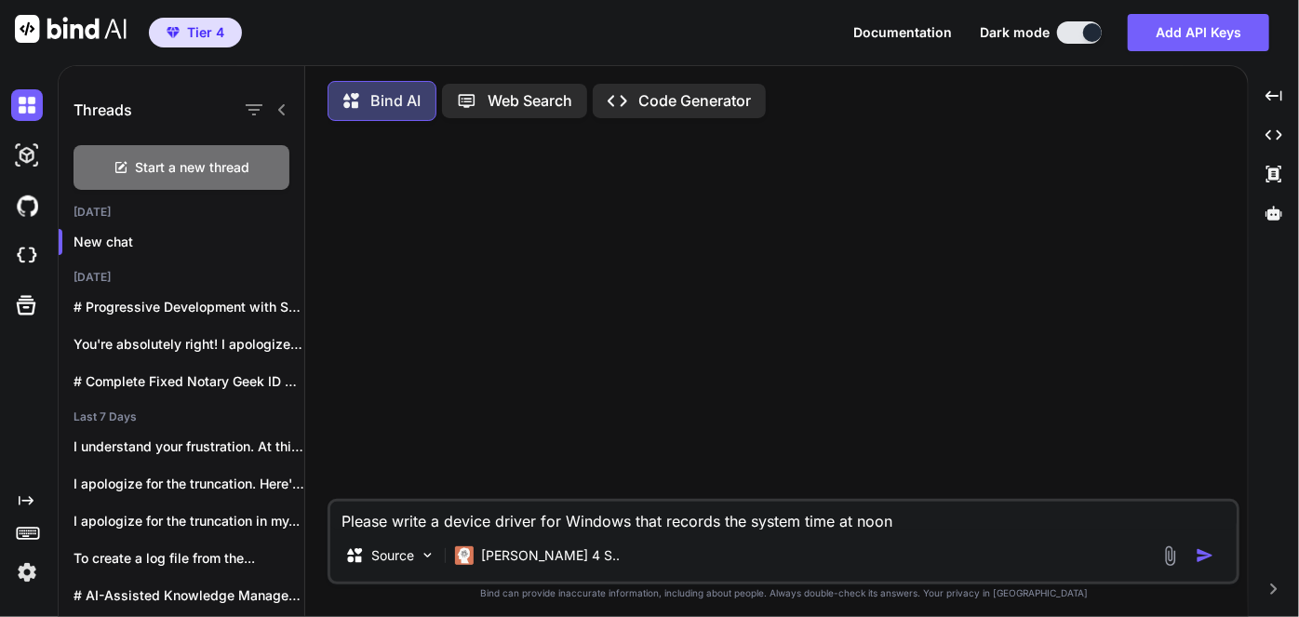
type textarea "Please write a device driver for Windows that records the system time at noon"
type textarea "x"
type textarea "Please write a device driver for Windows that records the system time at noon a"
type textarea "x"
type textarea "Please write a device driver for Windows that records the system time at noon an"
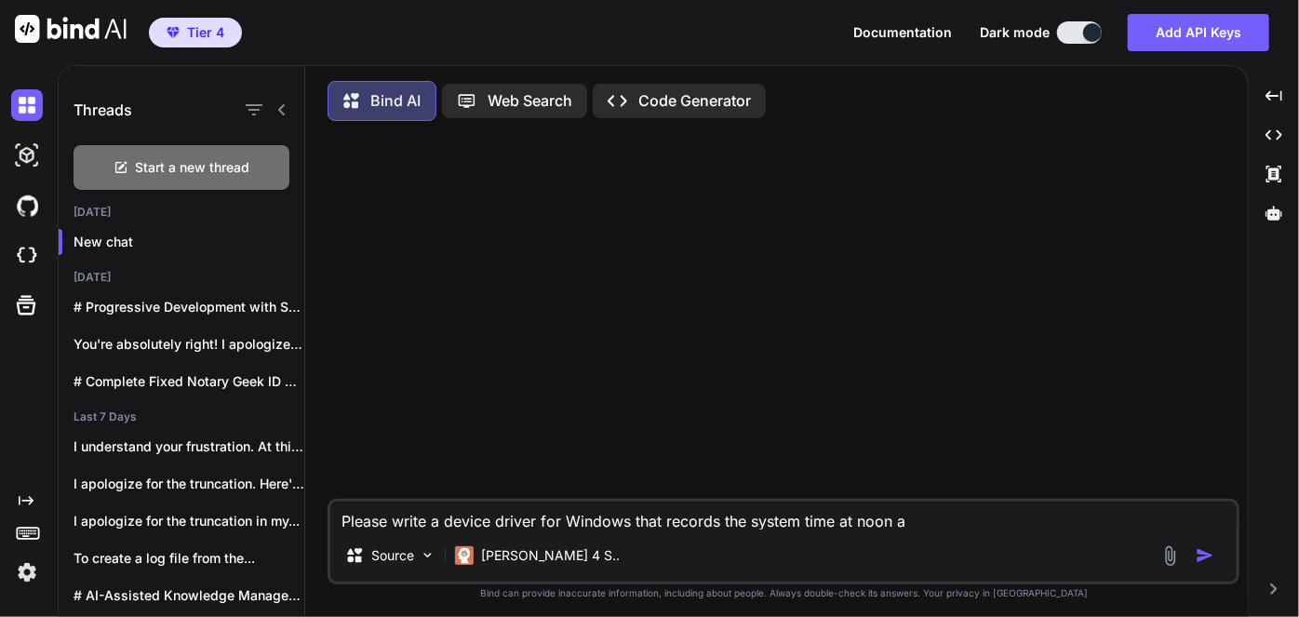
type textarea "x"
type textarea "Please write a device driver for Windows that records the system time at noon a…"
type textarea "x"
type textarea "Please write a device driver for Windows that records the system time at noon a…"
type textarea "x"
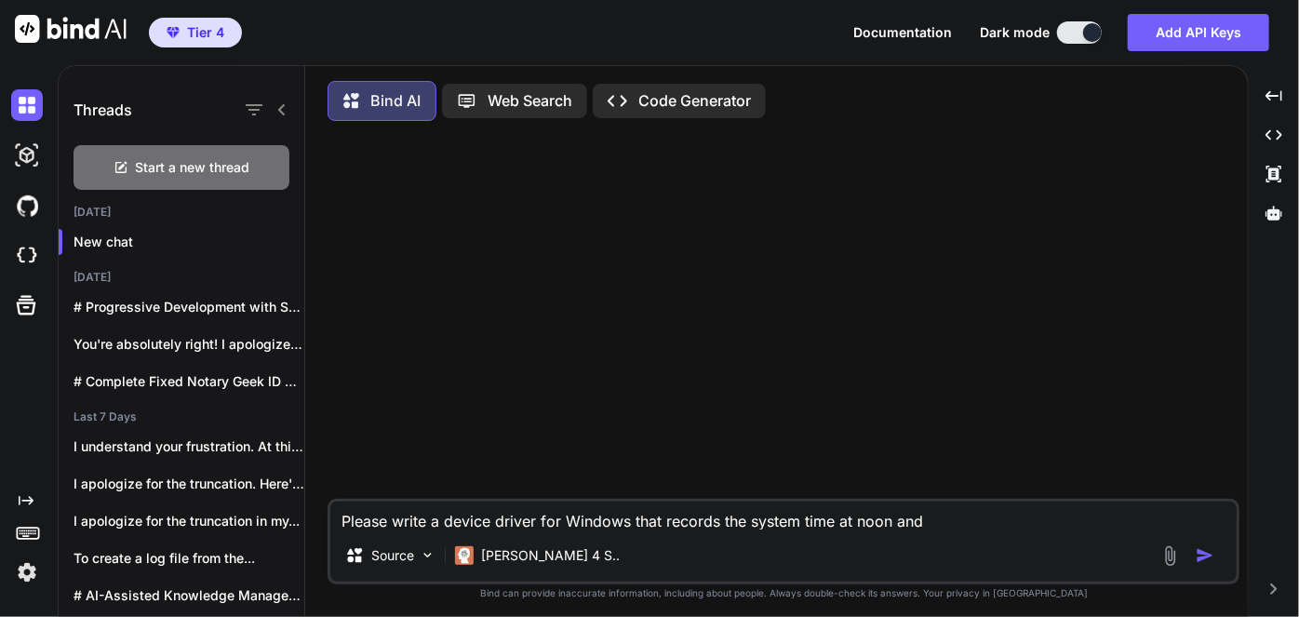
type textarea "Please write a device driver for Windows that records the system time at noon a…"
type textarea "x"
type textarea "Please write a device driver for Windows that records the system time at noon a…"
type textarea "x"
type textarea "Please write a device driver for Windows that records the system time at noon a…"
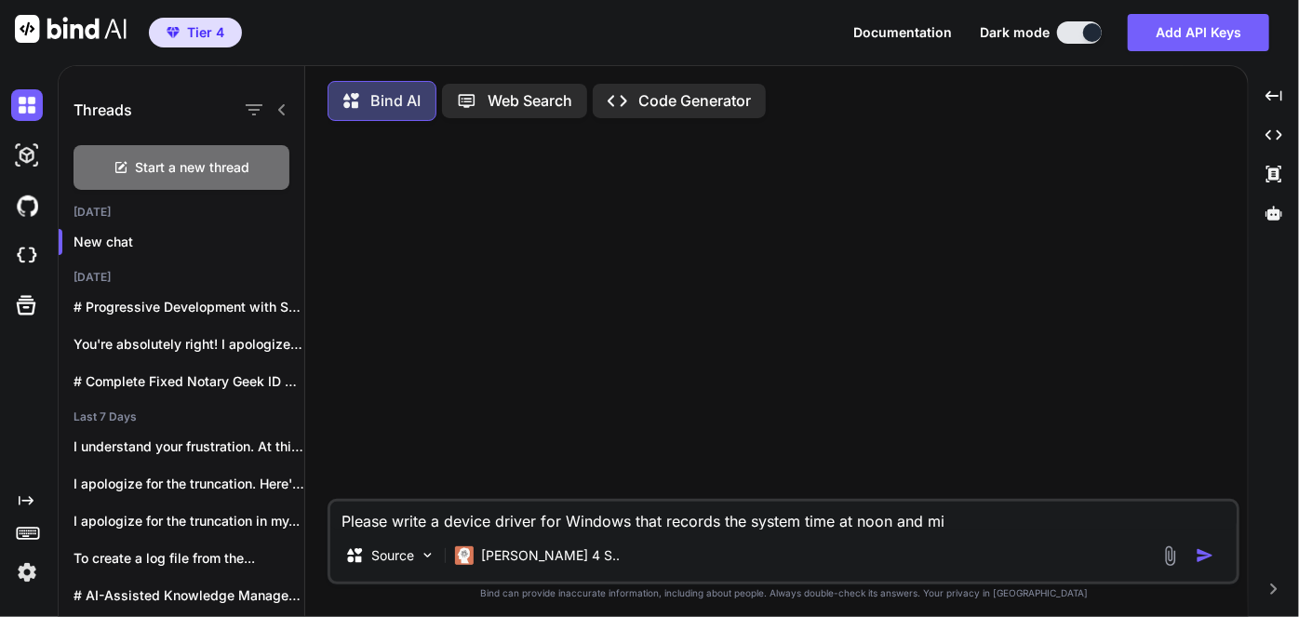
type textarea "x"
type textarea "Please write a device driver for Windows that records the system time at noon a…"
type textarea "x"
type textarea "Please write a device driver for Windows that records the system time at noon a…"
type textarea "x"
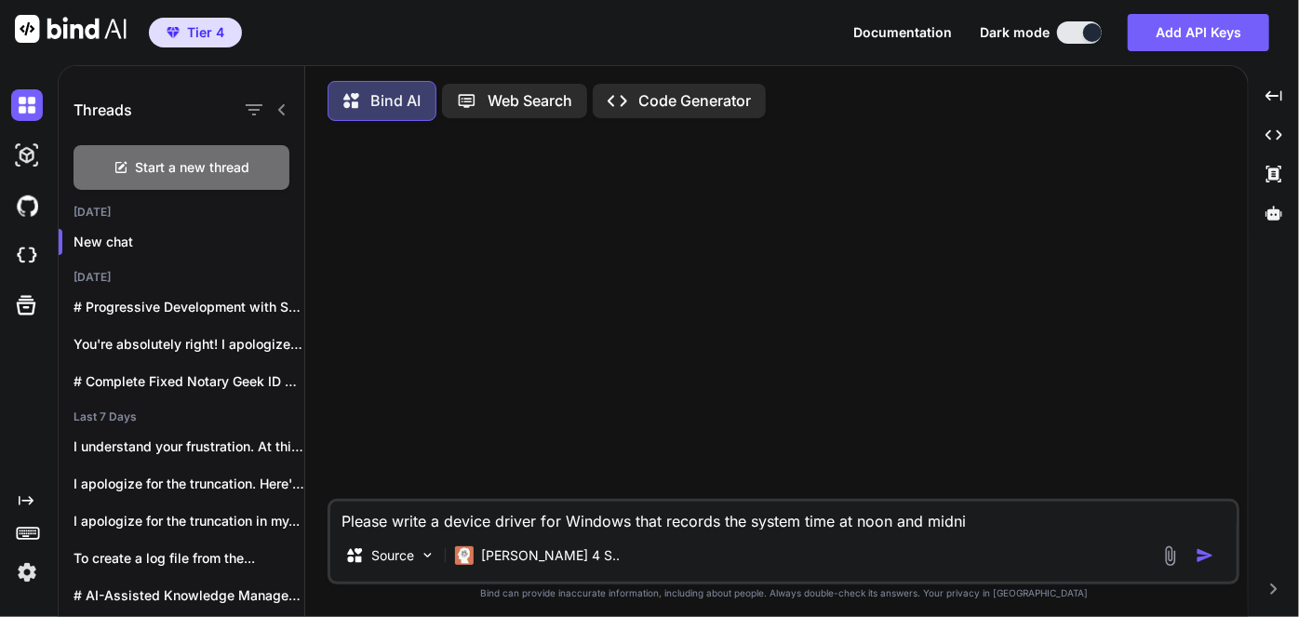
type textarea "Please write a device driver for Windows that records the system time at noon a…"
type textarea "x"
type textarea "Please write a device driver for Windows that records the system time at noon a…"
type textarea "x"
type textarea "Please write a device driver for Windows that records the system time at noon a…"
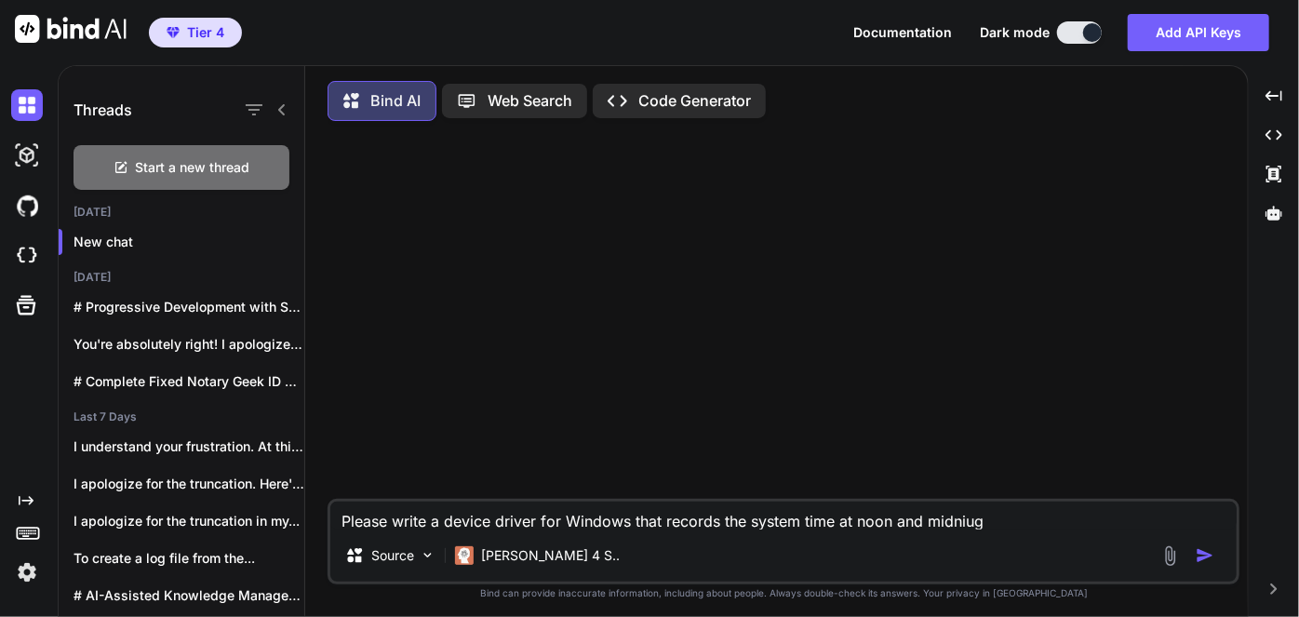
type textarea "x"
type textarea "Please write a device driver for Windows that records the system time at noon a…"
type textarea "x"
type textarea "Please write a device driver for Windows that records the system time at noon a…"
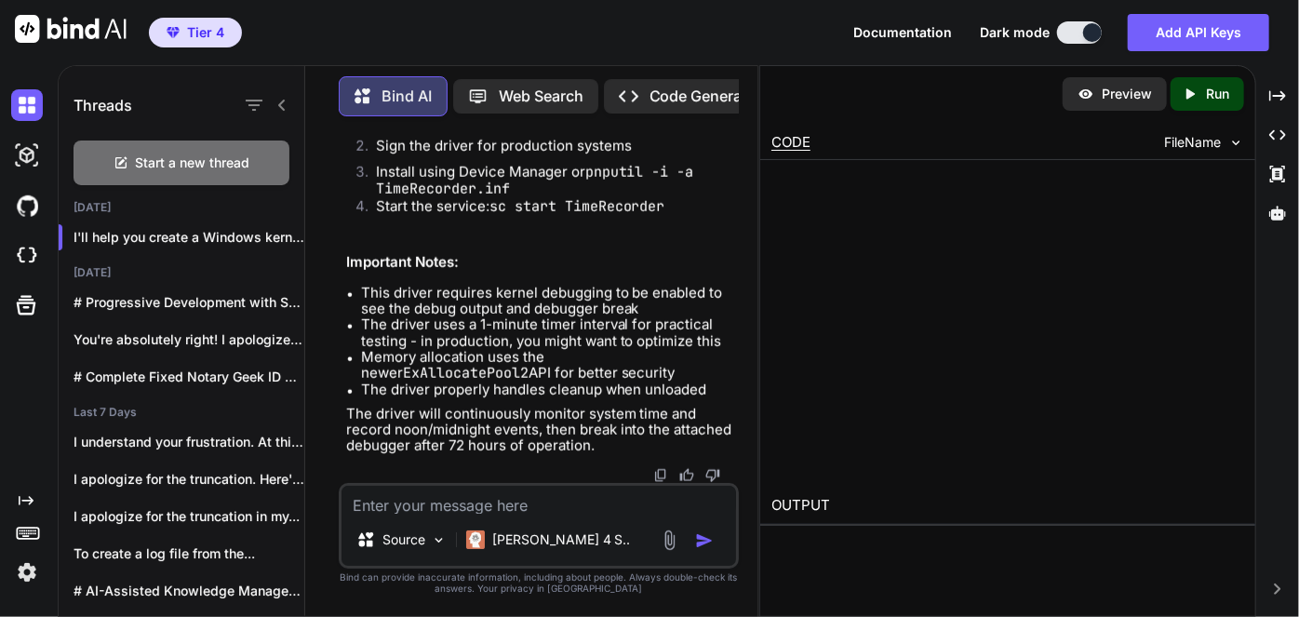
scroll to position [7402, 0]
